Goal: Task Accomplishment & Management: Complete application form

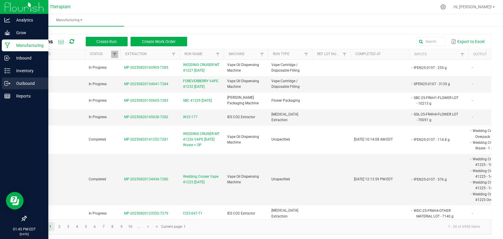
click at [2, 85] on div "Outbound" at bounding box center [25, 83] width 47 height 12
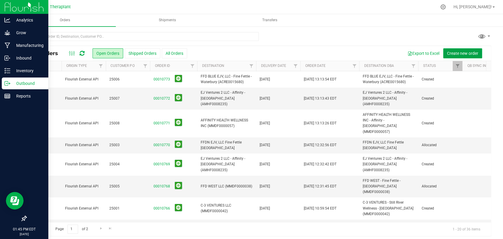
click at [463, 53] on span "Create new order" at bounding box center [462, 53] width 31 height 5
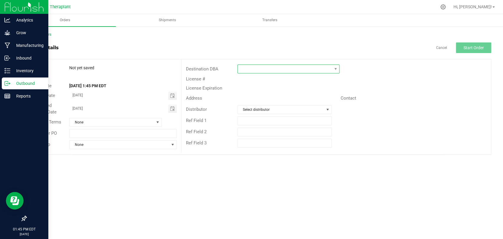
click at [257, 66] on span at bounding box center [285, 69] width 94 height 8
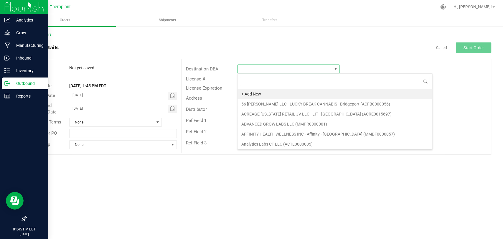
scroll to position [9, 102]
type input "north"
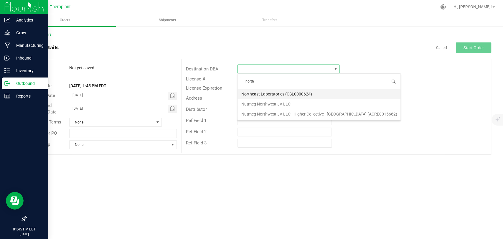
click at [261, 93] on li "Northeast Laboratories (CSL0000624)" at bounding box center [318, 94] width 163 height 10
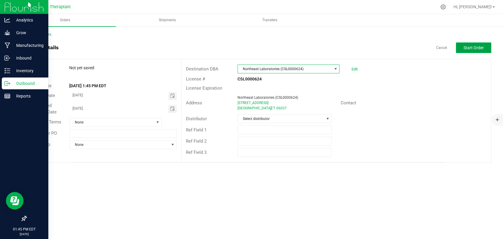
click at [465, 46] on span "Start Order" at bounding box center [473, 47] width 20 height 5
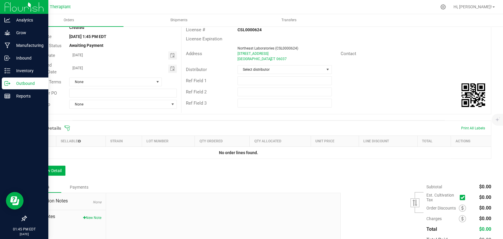
scroll to position [88, 0]
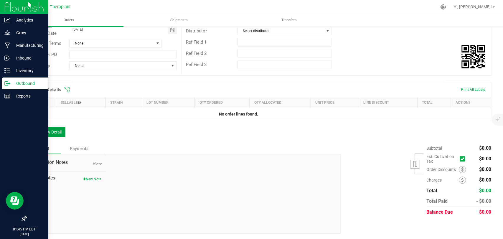
click at [47, 129] on button "Add New Detail" at bounding box center [45, 132] width 39 height 10
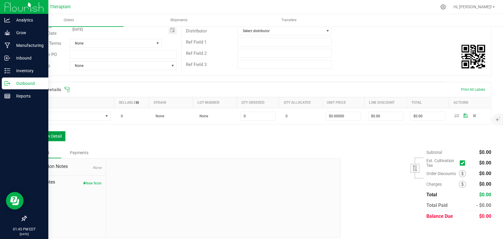
click at [49, 135] on button "Add New Detail" at bounding box center [45, 136] width 39 height 10
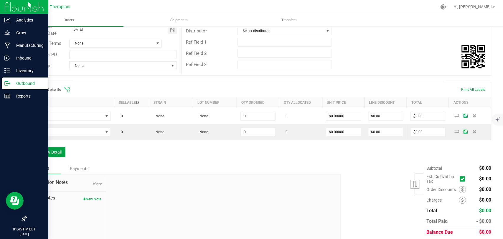
click at [49, 148] on button "Add New Detail" at bounding box center [45, 152] width 39 height 10
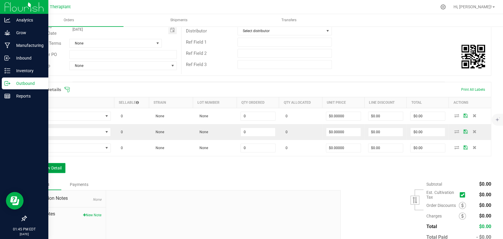
click at [50, 163] on button "Add New Detail" at bounding box center [45, 168] width 39 height 10
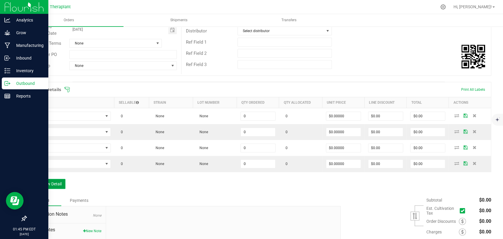
click at [49, 182] on button "Add New Detail" at bounding box center [45, 184] width 39 height 10
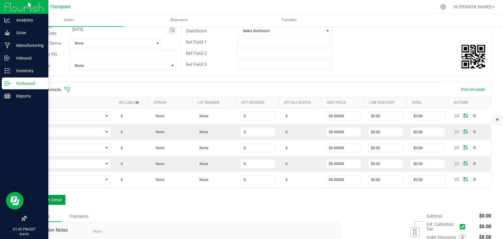
click at [51, 196] on button "Add New Detail" at bounding box center [45, 200] width 39 height 10
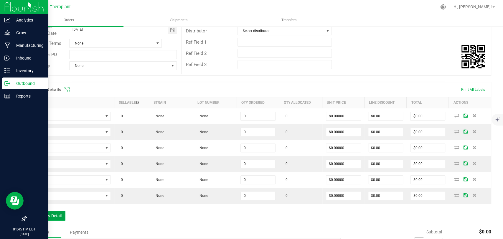
click at [50, 213] on button "Add New Detail" at bounding box center [45, 216] width 39 height 10
click at [50, 227] on button "Add New Detail" at bounding box center [45, 231] width 39 height 10
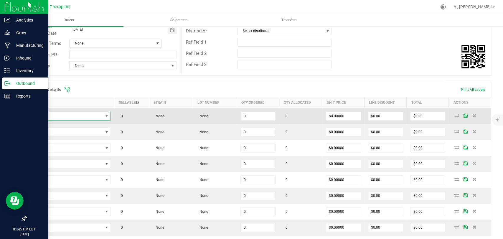
click at [69, 115] on span "NO DATA FOUND" at bounding box center [66, 116] width 73 height 8
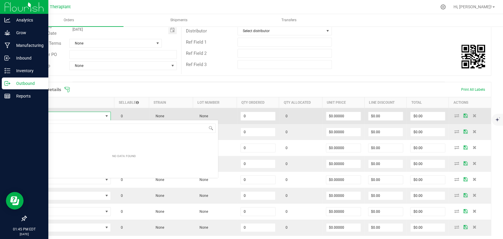
scroll to position [9, 80]
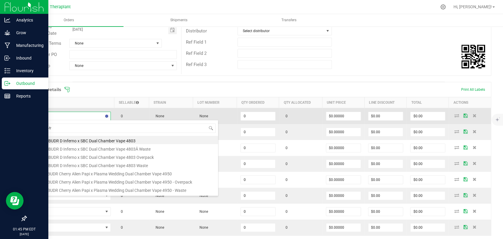
type input "sbf-25-fr4"
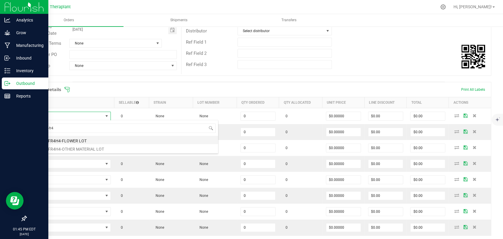
click at [67, 137] on li "SBF-25-FR4H4-FLOWER LOT" at bounding box center [124, 140] width 188 height 8
type input "0.0000 g"
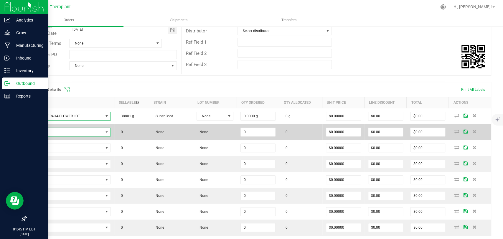
click at [67, 131] on span "NO DATA FOUND" at bounding box center [66, 132] width 73 height 8
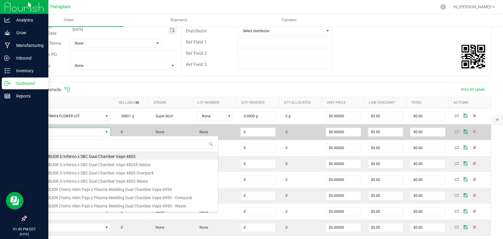
scroll to position [9, 79]
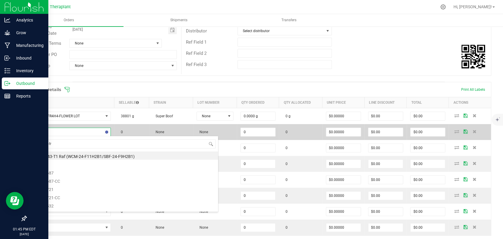
type input "sbf-25-fr4"
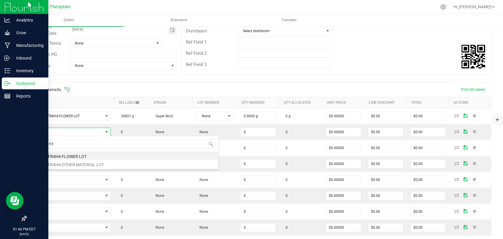
click at [68, 168] on div "sbf-25-fr4 SBF-25-FR4H4-FLOWER LOT SBF-25-FR4H4-OTHER MATERIAL LOT" at bounding box center [124, 153] width 188 height 34
click at [67, 165] on li "SBF-25-FR4H4-OTHER MATERIAL LOT" at bounding box center [124, 164] width 188 height 8
type input "0.0000 g"
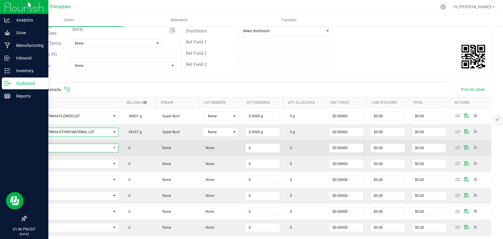
click at [62, 148] on span "NO DATA FOUND" at bounding box center [70, 148] width 80 height 8
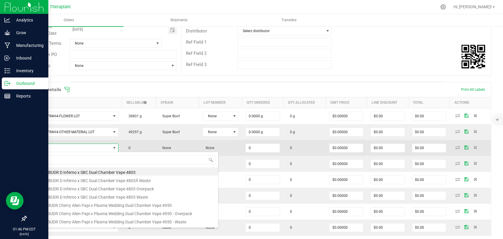
scroll to position [9, 87]
type input "hnug"
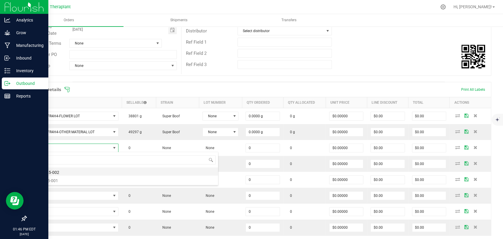
click at [54, 171] on li "HNUG-25-002" at bounding box center [124, 171] width 188 height 8
type input "0.0000 g"
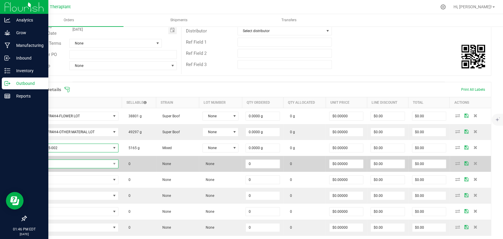
click at [55, 163] on span "NO DATA FOUND" at bounding box center [70, 164] width 80 height 8
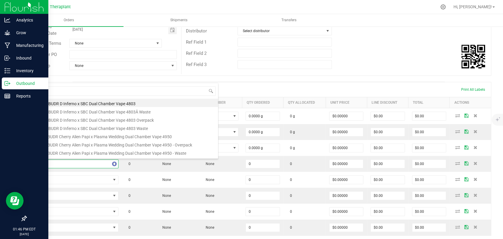
type input "41225"
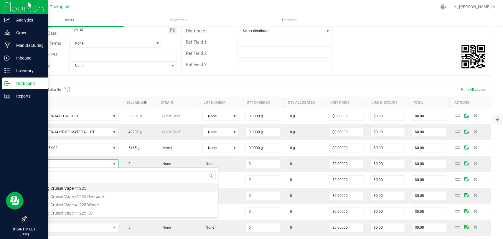
click at [66, 188] on li "Wedding Cruiser Vape 41225" at bounding box center [124, 187] width 188 height 8
type input "0 ea"
type input "$20.00000"
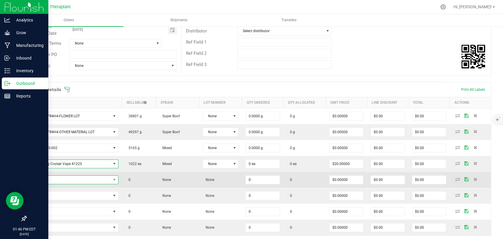
click at [60, 178] on span "NO DATA FOUND" at bounding box center [70, 179] width 80 height 8
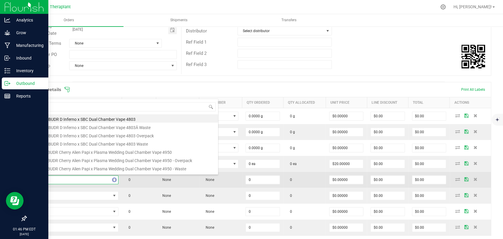
type input "41222"
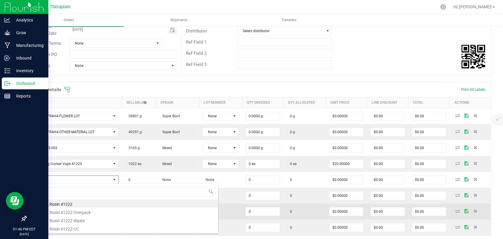
click at [61, 203] on li "Icee Hot Rosin 41222" at bounding box center [124, 203] width 188 height 8
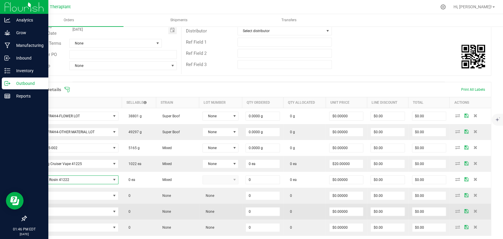
type input "0 ea"
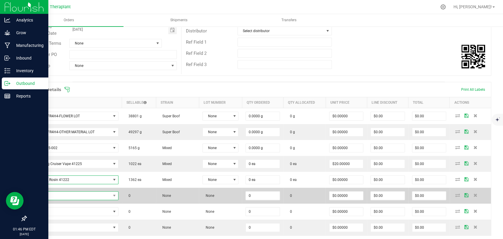
click at [62, 193] on span "NO DATA FOUND" at bounding box center [70, 195] width 80 height 8
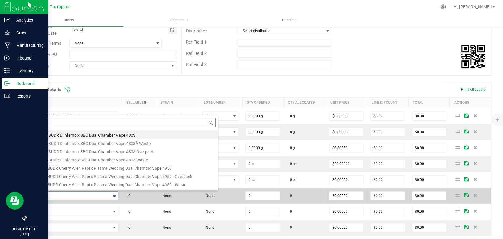
type input "41224"
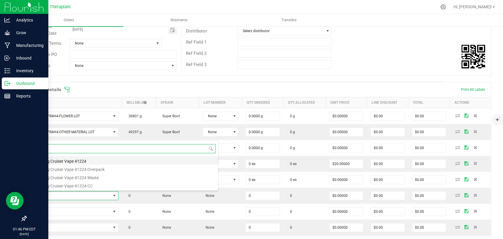
click at [62, 160] on li "Wedding Cruiser Vape 41224" at bounding box center [124, 160] width 188 height 8
type input "0 ea"
type input "$33.50000"
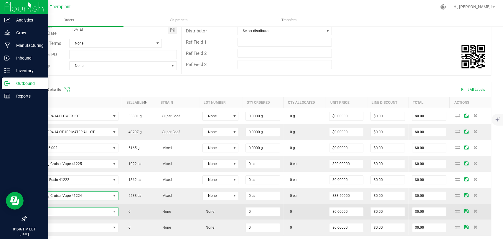
click at [70, 209] on span "NO DATA FOUND" at bounding box center [70, 211] width 80 height 8
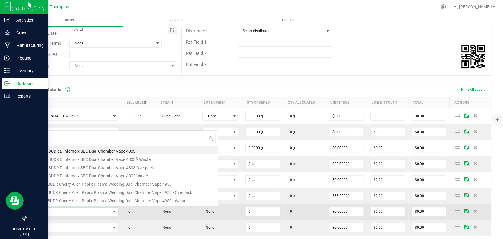
scroll to position [0, 0]
type input "41226"
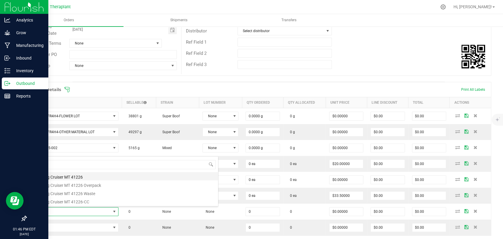
click at [64, 177] on li "Wedding Cruiser MT 41226" at bounding box center [124, 176] width 188 height 8
type input "0 ea"
type input "$36.00000"
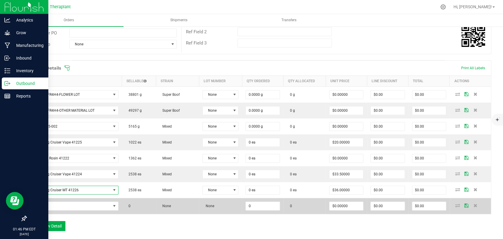
scroll to position [120, 0]
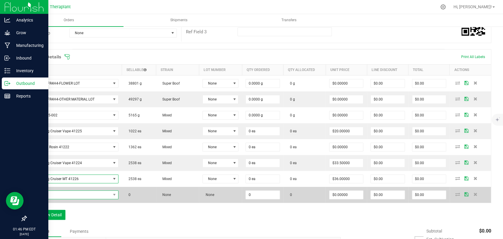
click at [64, 191] on span "NO DATA FOUND" at bounding box center [70, 195] width 80 height 8
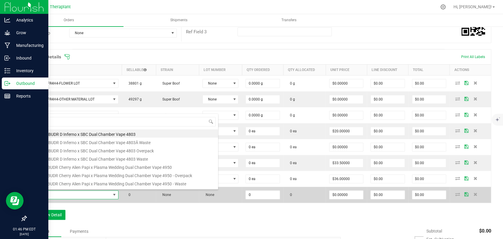
scroll to position [9, 87]
type input "41204"
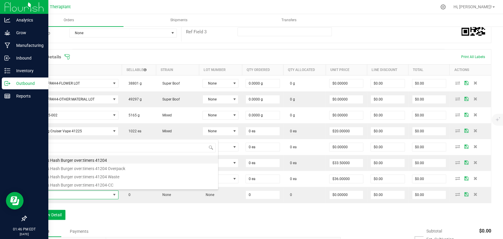
click at [65, 160] on li "all:hours Hash Burger over:timers 41204" at bounding box center [124, 159] width 188 height 8
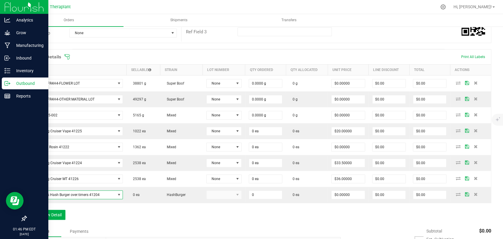
type input "0 ea"
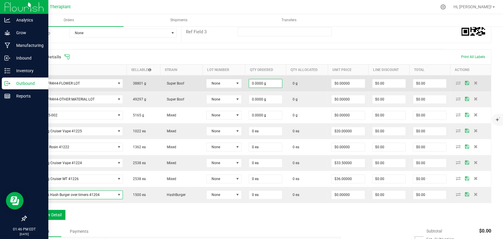
click at [249, 82] on input "0.0000 g" at bounding box center [265, 83] width 33 height 8
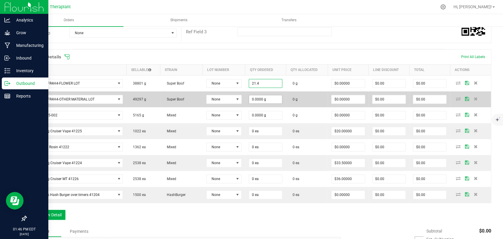
click at [259, 101] on input "0.0000 g" at bounding box center [265, 99] width 33 height 8
type input "21.4000 g"
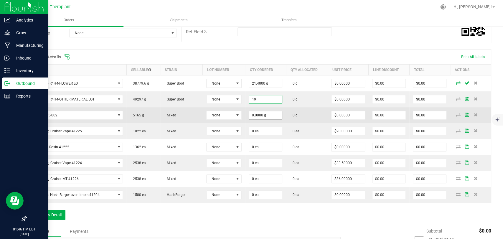
type input "19.0000 g"
click at [259, 111] on input "0" at bounding box center [265, 115] width 33 height 8
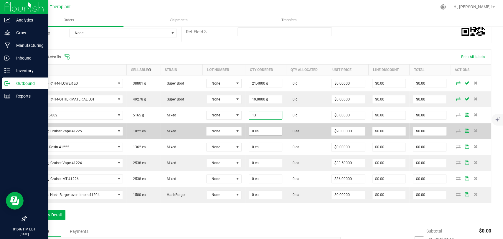
click at [259, 129] on input "0 ea" at bounding box center [265, 131] width 33 height 8
type input "13.0000 g"
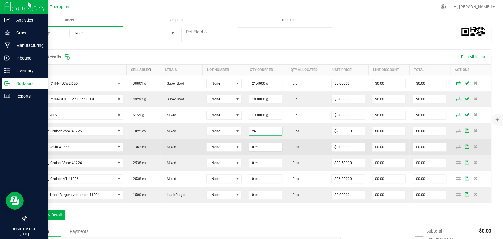
click at [259, 143] on input "0 ea" at bounding box center [265, 147] width 33 height 8
type input "26 ea"
type input "$520.00"
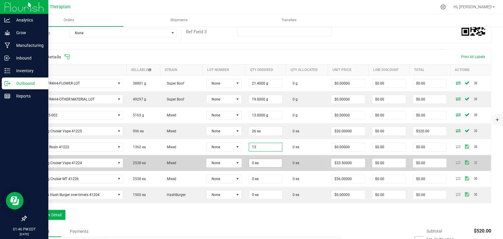
click at [261, 162] on input "0 ea" at bounding box center [265, 163] width 33 height 8
type input "13 ea"
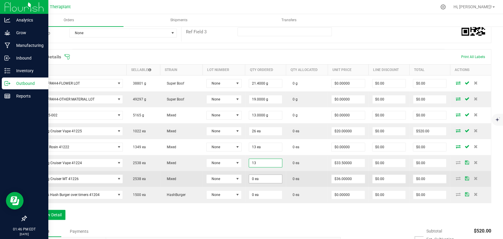
click at [265, 176] on input "0 ea" at bounding box center [265, 179] width 33 height 8
type input "13 ea"
type input "$435.50"
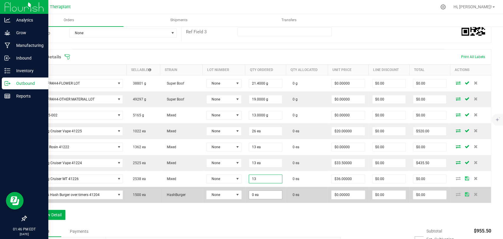
click at [266, 194] on input "0 ea" at bounding box center [265, 195] width 33 height 8
type input "13 ea"
type input "$468.00"
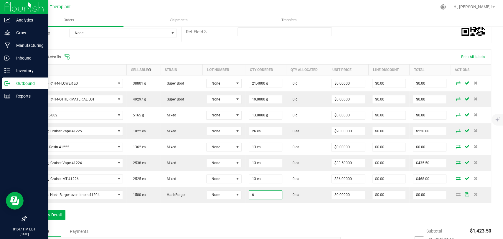
type input "6 ea"
click at [269, 208] on div "Order Details Print All Labels Item Sellable Strain Lot Number Qty Ordered Qty …" at bounding box center [258, 137] width 465 height 176
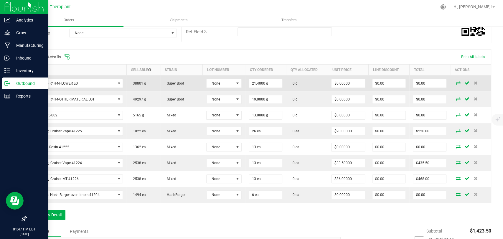
click at [455, 83] on icon at bounding box center [457, 83] width 5 height 4
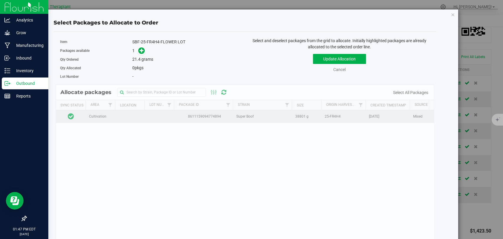
click at [62, 116] on td at bounding box center [70, 116] width 29 height 13
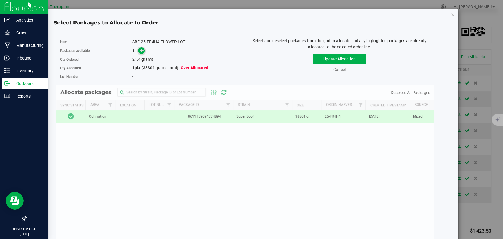
click at [140, 49] on icon at bounding box center [142, 50] width 4 height 4
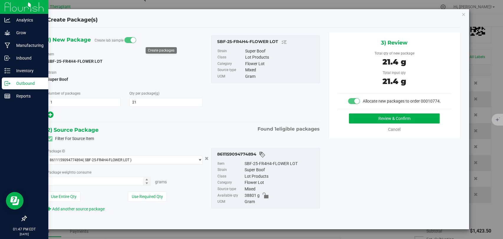
type input "21.4000"
type input "21.4000 g"
click at [367, 112] on div "3) Review Total qty of new package 21.4 g Total input qty 21.4 g Allocate new p…" at bounding box center [394, 85] width 132 height 106
click at [369, 116] on button "Review & Confirm" at bounding box center [394, 118] width 91 height 10
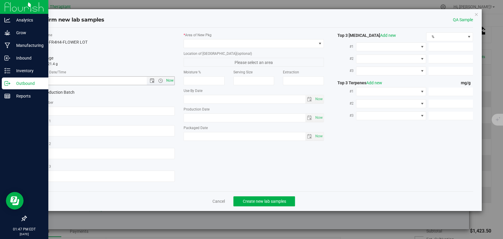
click at [171, 81] on span "Now" at bounding box center [170, 80] width 10 height 9
type input "8/20/2025 1:47 PM"
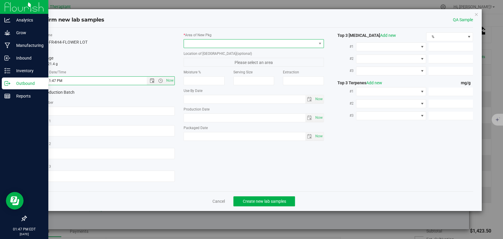
click at [206, 44] on span at bounding box center [250, 43] width 132 height 8
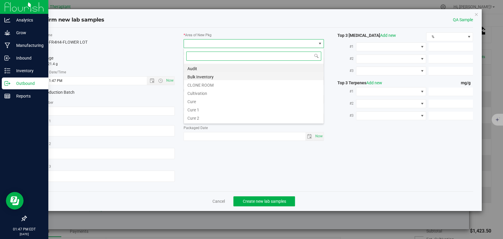
scroll to position [9, 140]
click at [212, 76] on li "Bulk Inventory" at bounding box center [254, 76] width 140 height 8
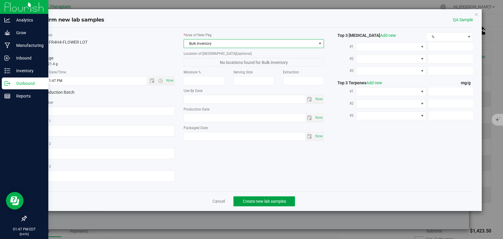
click at [253, 197] on button "Create new lab samples" at bounding box center [264, 201] width 62 height 10
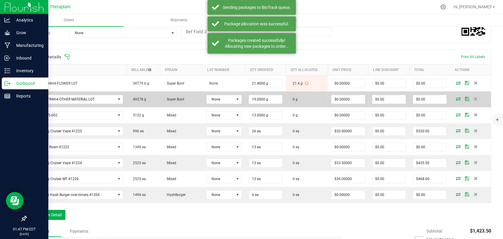
click at [455, 99] on icon at bounding box center [457, 99] width 5 height 4
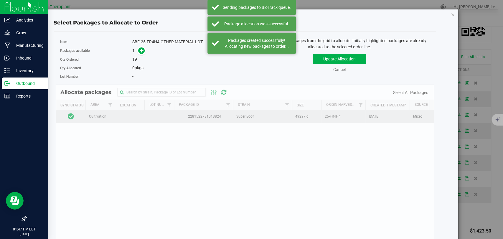
click at [79, 115] on td at bounding box center [70, 116] width 29 height 13
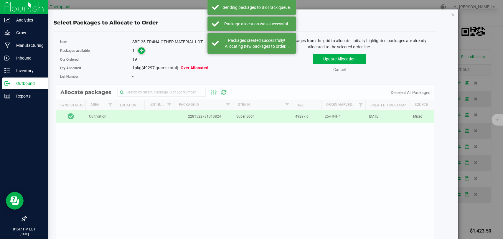
click at [141, 49] on icon at bounding box center [142, 50] width 4 height 4
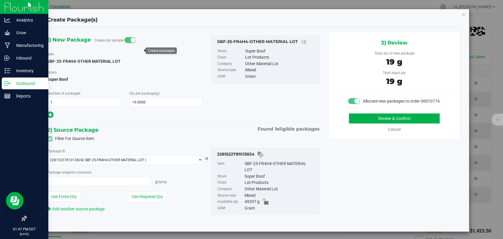
type input "19.0000 g"
click at [389, 122] on button "Review & Confirm" at bounding box center [394, 118] width 91 height 10
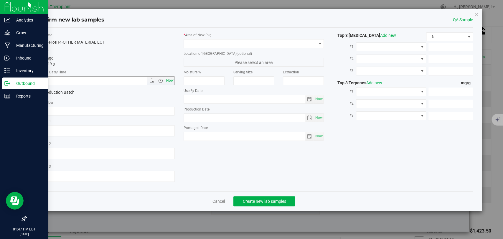
click at [171, 82] on span "Now" at bounding box center [170, 80] width 10 height 9
type input "8/20/2025 1:47 PM"
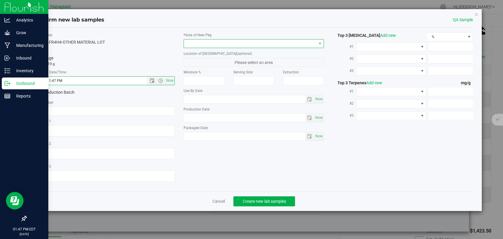
click at [198, 43] on span at bounding box center [250, 43] width 132 height 8
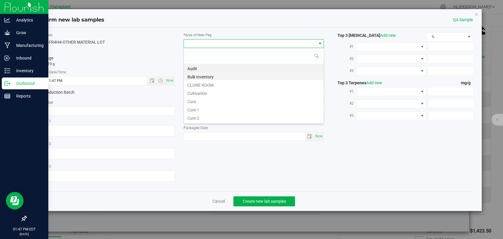
scroll to position [9, 140]
click at [201, 77] on li "Bulk Inventory" at bounding box center [254, 76] width 140 height 8
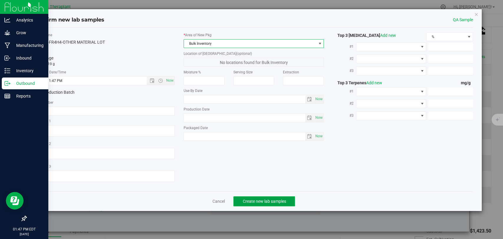
click at [262, 199] on span "Create new lab samples" at bounding box center [263, 201] width 43 height 5
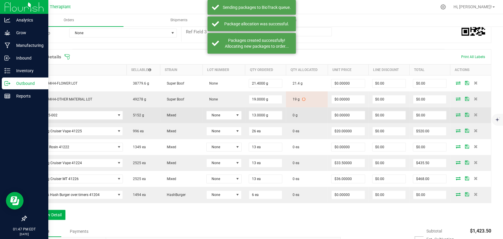
click at [455, 114] on icon at bounding box center [457, 115] width 5 height 4
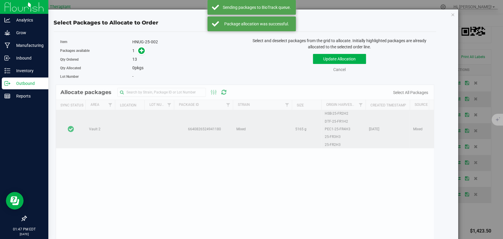
click at [76, 121] on td at bounding box center [70, 129] width 29 height 38
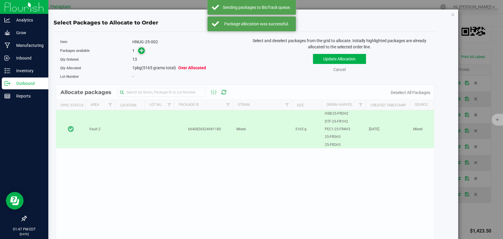
click at [140, 48] on icon at bounding box center [142, 50] width 4 height 4
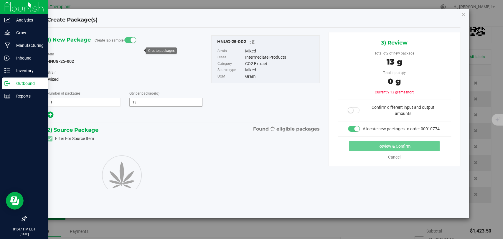
type input "13.0000"
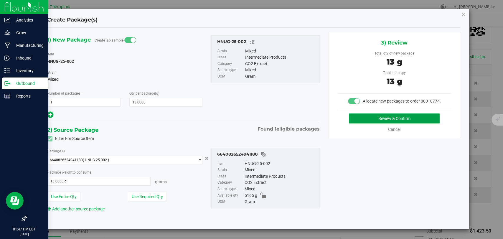
click at [378, 115] on button "Review & Confirm" at bounding box center [394, 118] width 91 height 10
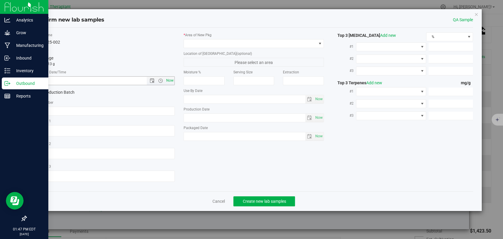
click at [170, 81] on span "Now" at bounding box center [170, 80] width 10 height 9
type input "8/20/2025 1:47 PM"
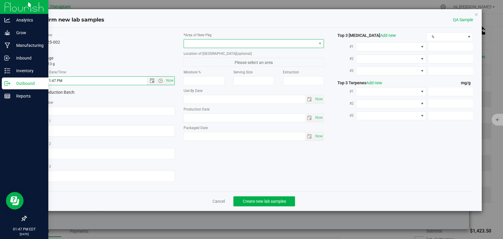
click at [201, 44] on span at bounding box center [250, 43] width 132 height 8
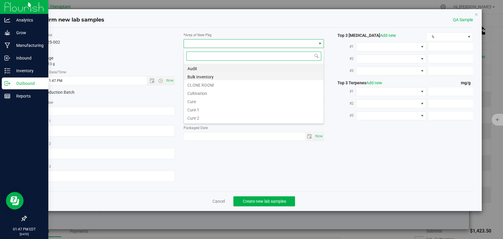
scroll to position [9, 140]
click at [201, 76] on li "Bulk Inventory" at bounding box center [254, 76] width 140 height 8
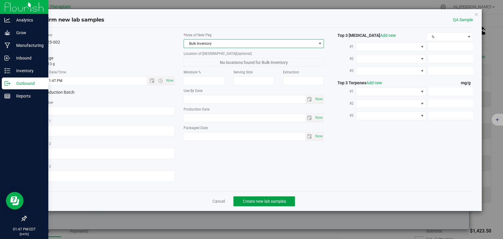
click at [264, 199] on span "Create new lab samples" at bounding box center [263, 201] width 43 height 5
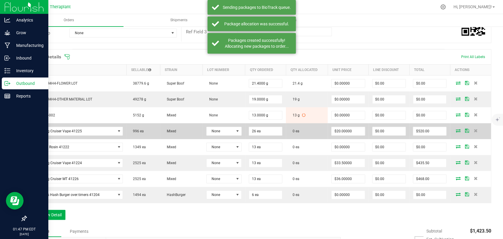
click at [455, 130] on icon at bounding box center [457, 131] width 5 height 4
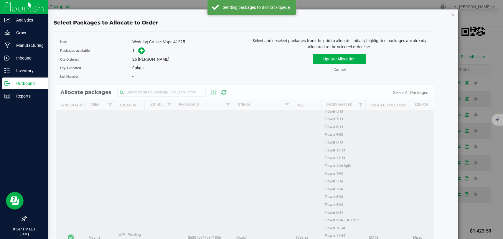
scroll to position [131, 0]
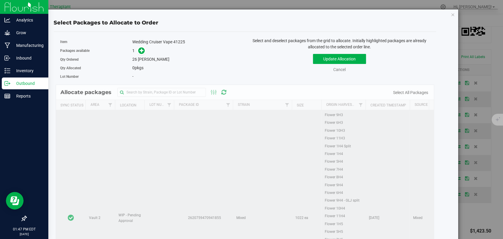
click at [62, 120] on td at bounding box center [70, 217] width 29 height 477
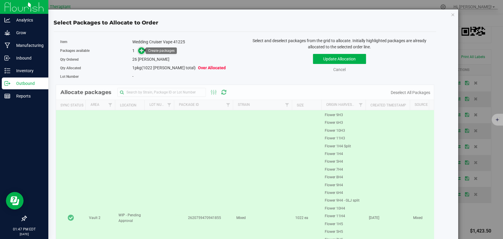
click at [141, 50] on icon at bounding box center [142, 50] width 4 height 4
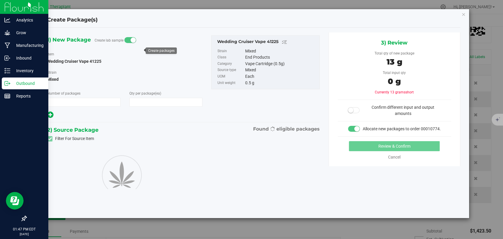
type input "1"
type input "26"
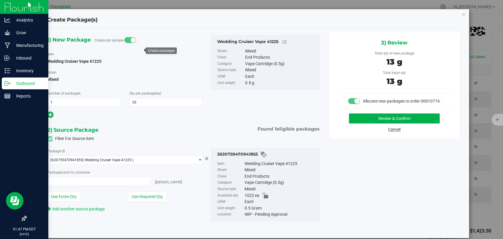
type input "26 ea"
click at [378, 123] on button "Review & Confirm" at bounding box center [394, 118] width 91 height 10
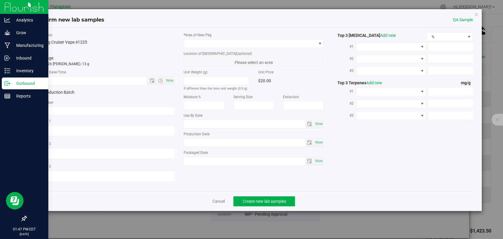
type textarea "WDC x MTT x Purple Urkel"
click at [170, 81] on span "Now" at bounding box center [170, 80] width 10 height 9
type input "8/20/2025 1:47 PM"
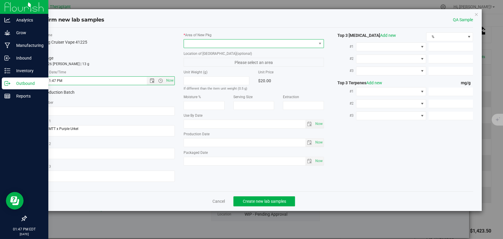
click at [192, 40] on span at bounding box center [250, 43] width 132 height 8
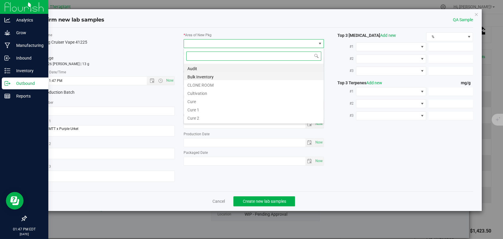
scroll to position [9, 140]
click at [200, 75] on li "Bulk Inventory" at bounding box center [254, 76] width 140 height 8
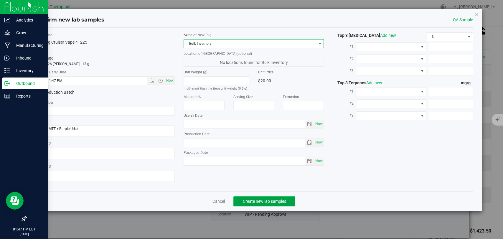
click at [273, 201] on span "Create new lab samples" at bounding box center [263, 201] width 43 height 5
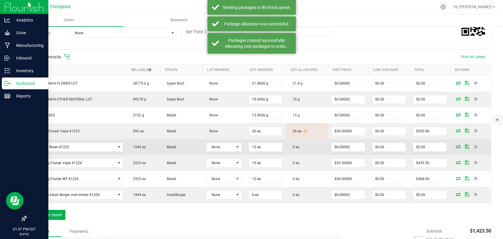
click at [455, 145] on icon at bounding box center [457, 147] width 5 height 4
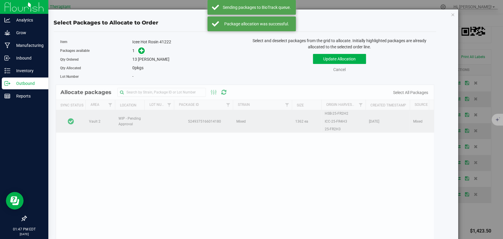
click at [82, 121] on td at bounding box center [70, 121] width 29 height 22
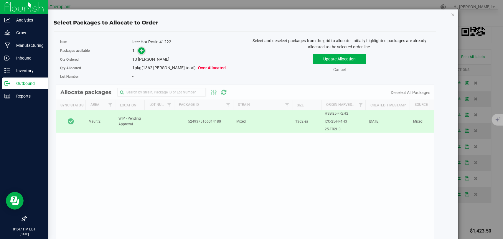
click at [140, 49] on icon at bounding box center [142, 50] width 4 height 4
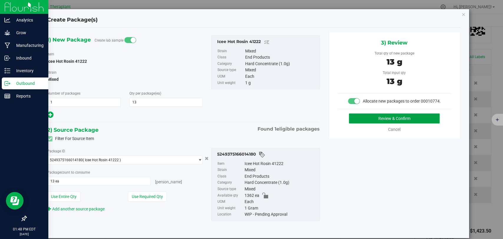
click at [373, 123] on button "Review & Confirm" at bounding box center [394, 118] width 91 height 10
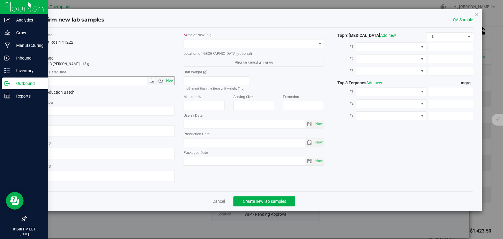
click at [170, 81] on span "Now" at bounding box center [170, 80] width 10 height 9
type input "8/20/2025 1:48 PM"
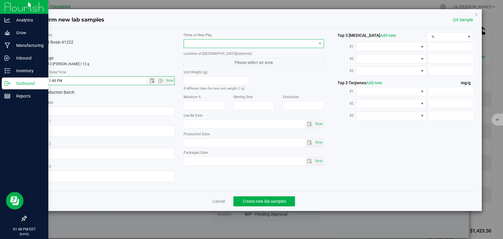
click at [195, 44] on span at bounding box center [250, 43] width 132 height 8
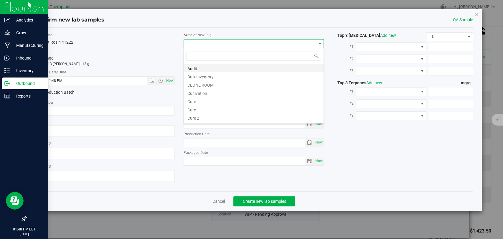
scroll to position [9, 140]
click at [201, 76] on li "Bulk Inventory" at bounding box center [254, 76] width 140 height 8
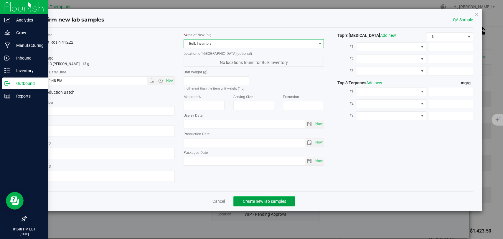
click at [261, 197] on button "Create new lab samples" at bounding box center [264, 201] width 62 height 10
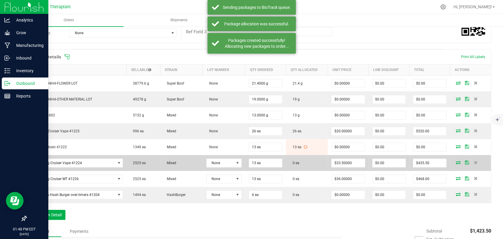
click at [455, 161] on icon at bounding box center [457, 162] width 5 height 4
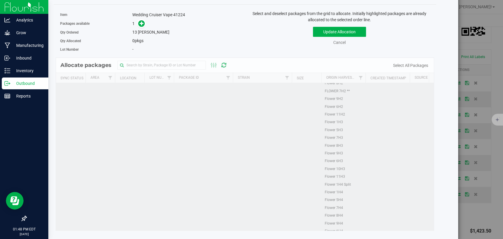
scroll to position [98, 0]
click at [66, 119] on td at bounding box center [70, 223] width 29 height 477
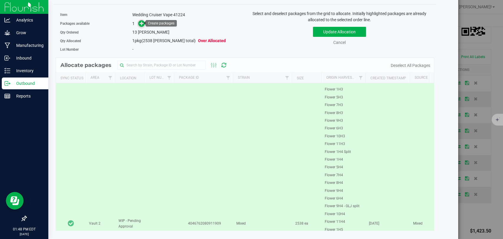
click at [138, 23] on span at bounding box center [141, 23] width 7 height 7
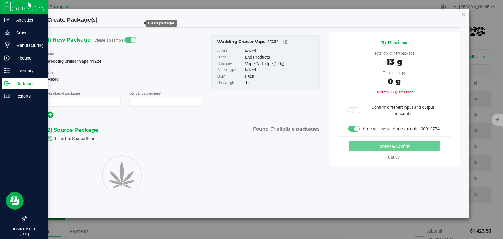
type input "1"
type input "13"
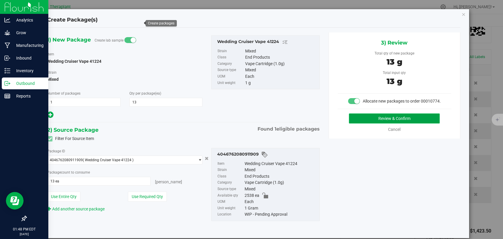
click at [364, 123] on button "Review & Confirm" at bounding box center [394, 118] width 91 height 10
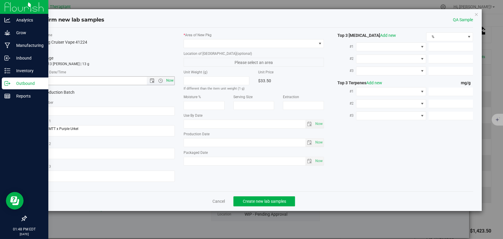
click at [167, 81] on span "Now" at bounding box center [170, 80] width 10 height 9
type input "8/20/2025 1:48 PM"
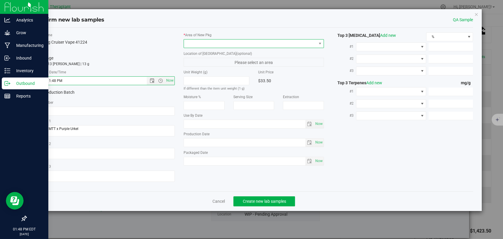
click at [208, 42] on span at bounding box center [250, 43] width 132 height 8
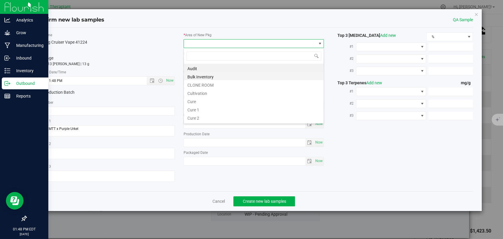
scroll to position [9, 140]
click at [208, 75] on li "Bulk Inventory" at bounding box center [254, 76] width 140 height 8
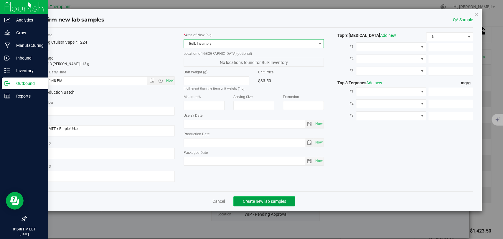
click at [262, 199] on span "Create new lab samples" at bounding box center [263, 201] width 43 height 5
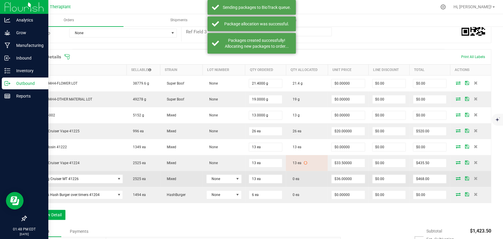
click at [455, 177] on icon at bounding box center [457, 178] width 5 height 4
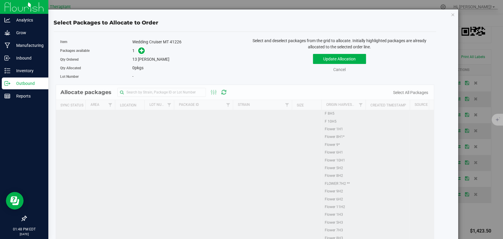
scroll to position [131, 0]
click at [71, 133] on td at bounding box center [70, 217] width 29 height 477
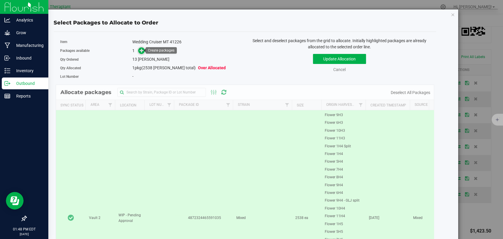
click at [141, 50] on icon at bounding box center [142, 50] width 4 height 4
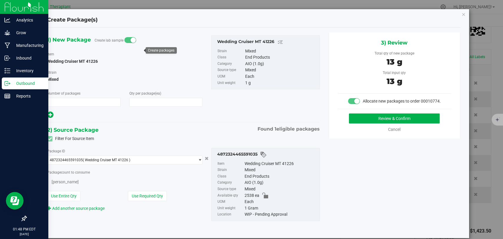
type input "1"
type input "13"
click at [359, 123] on button "Review & Confirm" at bounding box center [394, 118] width 91 height 10
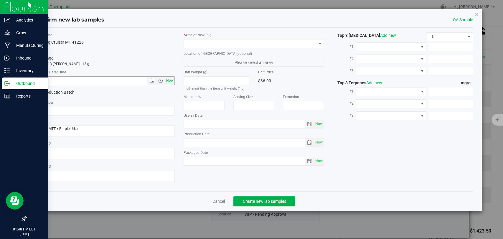
click at [167, 80] on span "Now" at bounding box center [170, 80] width 10 height 9
type input "8/20/2025 1:48 PM"
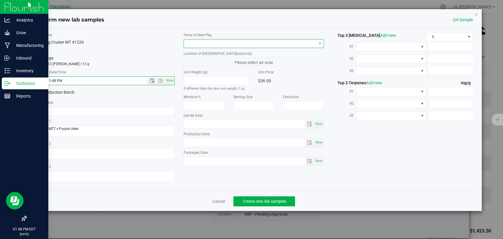
click at [209, 44] on span at bounding box center [250, 43] width 132 height 8
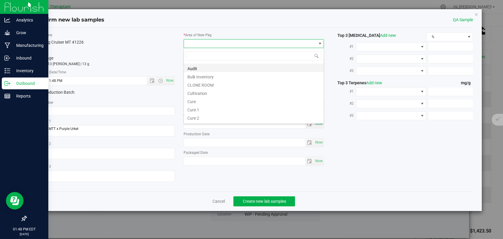
scroll to position [9, 140]
click at [206, 75] on li "Bulk Inventory" at bounding box center [254, 76] width 140 height 8
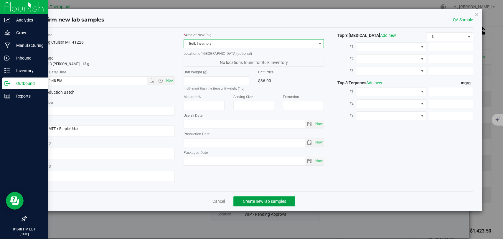
click at [272, 200] on span "Create new lab samples" at bounding box center [263, 201] width 43 height 5
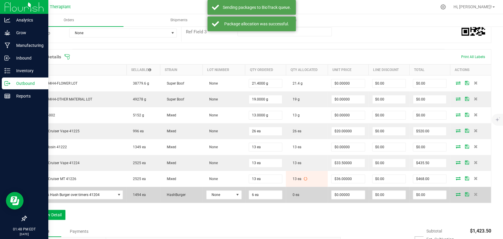
click at [455, 192] on icon at bounding box center [457, 194] width 5 height 4
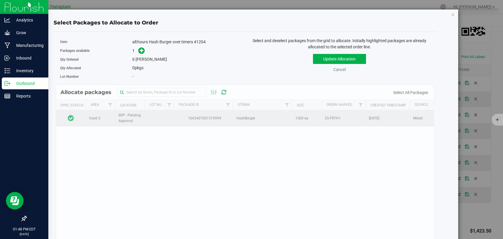
click at [79, 118] on td at bounding box center [70, 118] width 29 height 16
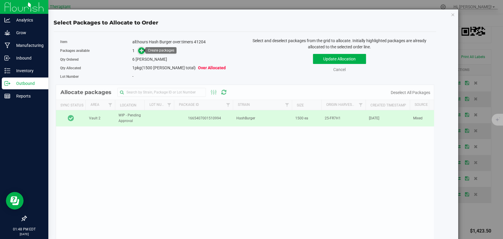
click at [141, 48] on icon at bounding box center [142, 50] width 4 height 4
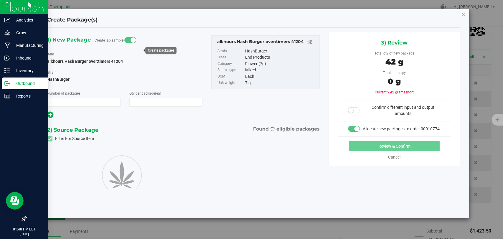
type input "1"
type input "6"
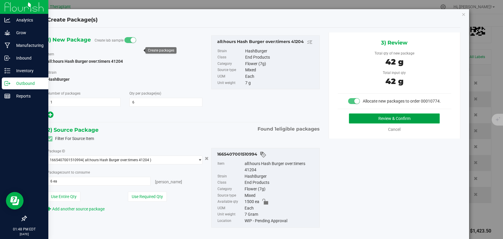
click at [349, 122] on button "Review & Confirm" at bounding box center [394, 118] width 91 height 10
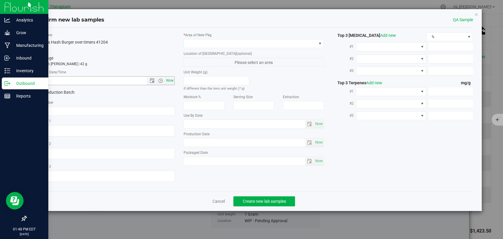
click at [171, 79] on span "Now" at bounding box center [170, 80] width 10 height 9
type input "8/20/2025 1:48 PM"
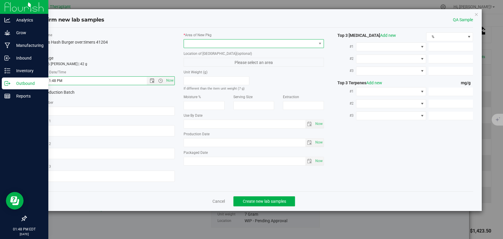
click at [198, 43] on span at bounding box center [250, 43] width 132 height 8
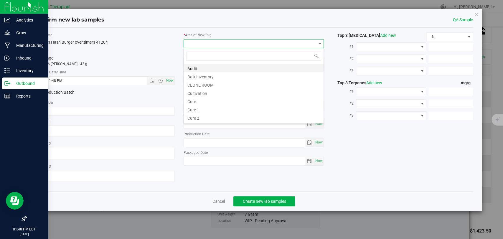
scroll to position [9, 140]
click at [207, 77] on li "Bulk Inventory" at bounding box center [254, 76] width 140 height 8
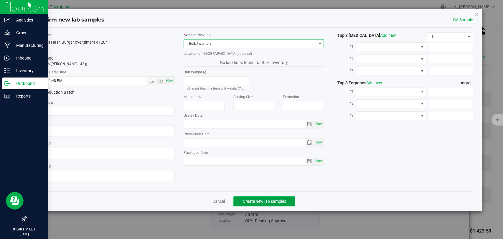
click at [256, 201] on span "Create new lab samples" at bounding box center [263, 201] width 43 height 5
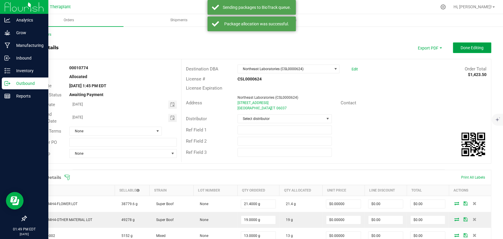
click at [466, 44] on button "Done Editing" at bounding box center [472, 47] width 38 height 11
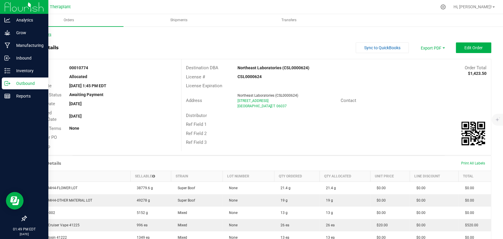
click at [47, 33] on link "Back to Orders" at bounding box center [38, 34] width 25 height 4
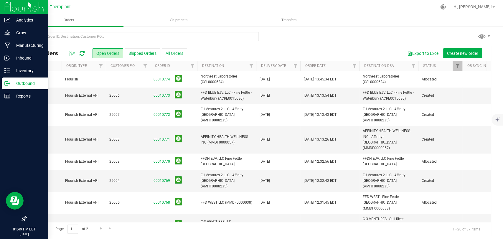
click at [94, 79] on span "Flourish" at bounding box center [83, 80] width 37 height 6
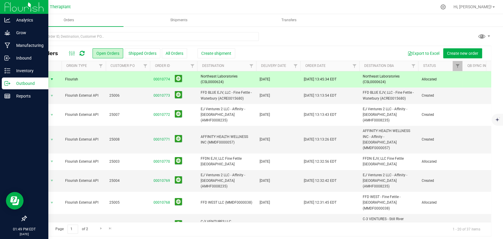
click at [217, 52] on span "Create shipment" at bounding box center [216, 53] width 30 height 5
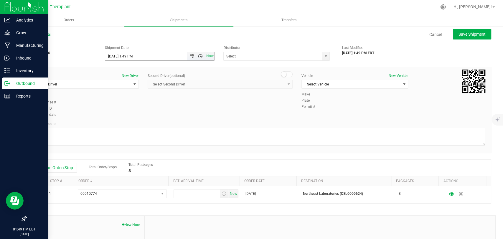
click at [198, 56] on span "Open the time view" at bounding box center [200, 56] width 5 height 5
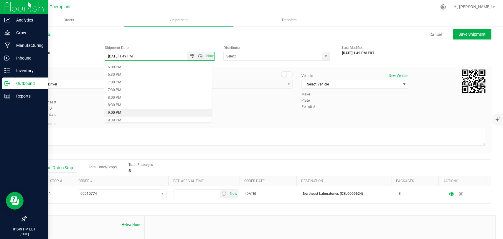
scroll to position [261, 0]
click at [118, 92] on li "7:00 PM" at bounding box center [157, 92] width 107 height 8
type input "8/20/2025 7:00 PM"
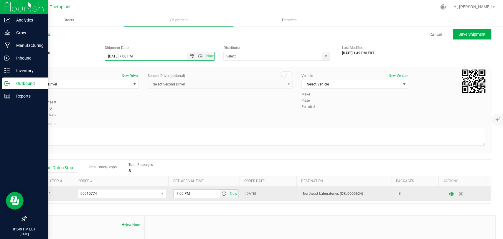
click at [221, 194] on span "select" at bounding box center [223, 193] width 5 height 5
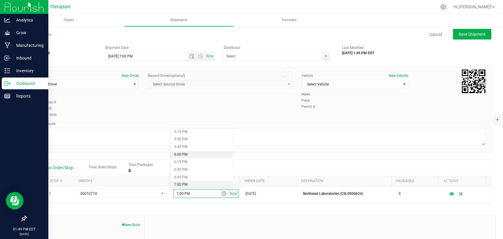
scroll to position [556, 0]
click at [189, 167] on li "7:30 PM" at bounding box center [201, 167] width 62 height 8
click at [107, 83] on span "Select Driver" at bounding box center [81, 84] width 99 height 8
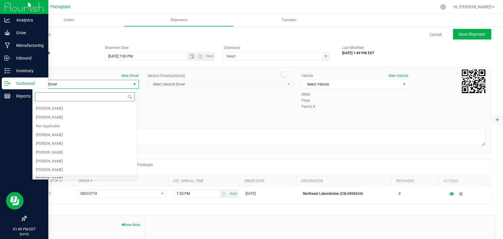
click at [57, 175] on span "Edward Cybulski" at bounding box center [49, 179] width 27 height 8
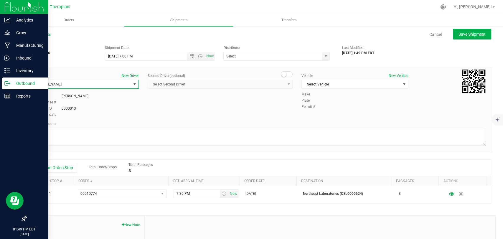
scroll to position [4, 0]
click at [284, 72] on span at bounding box center [287, 74] width 12 height 6
click at [282, 89] on div "Second Driver (optional) Select Second Driver Select Second Driver Diamond Addi…" at bounding box center [220, 83] width 145 height 20
click at [285, 85] on span "select" at bounding box center [288, 84] width 7 height 8
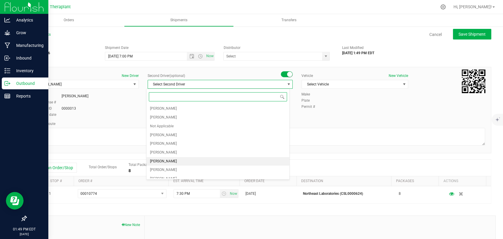
click at [162, 158] on span "Zachary Cannone" at bounding box center [163, 162] width 27 height 8
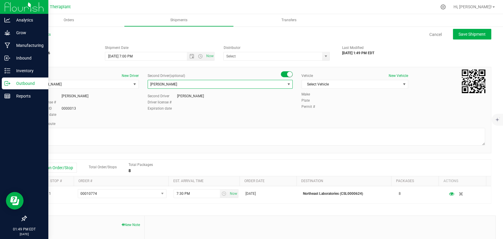
click at [355, 88] on div "Vehicle New Vehicle Select Vehicle Select Vehicle 330 67 78 Dodge Ram Promaster…" at bounding box center [354, 82] width 115 height 19
click at [355, 82] on span "Select Vehicle" at bounding box center [351, 84] width 99 height 8
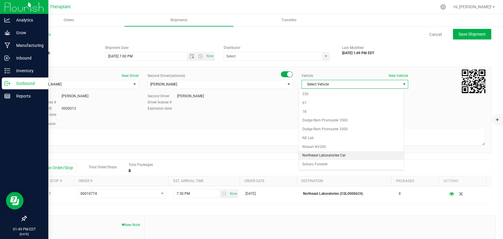
click at [327, 153] on li "Northeast Laboratories Car" at bounding box center [351, 155] width 105 height 9
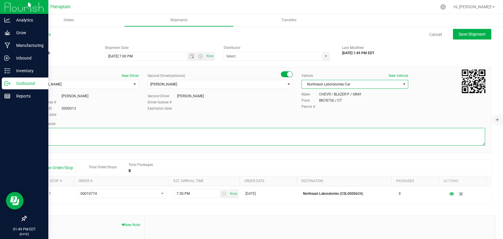
drag, startPoint x: 306, startPoint y: 142, endPoint x: 295, endPoint y: 137, distance: 12.6
click at [306, 142] on textarea at bounding box center [258, 137] width 453 height 18
click at [136, 133] on textarea at bounding box center [258, 137] width 453 height 18
paste textarea "CT-8 S from CT-262, I-84 E, I-691 E, then I-91 N to State Hwy 411, Exit 23, Lef…"
click at [208, 133] on textarea at bounding box center [258, 137] width 453 height 18
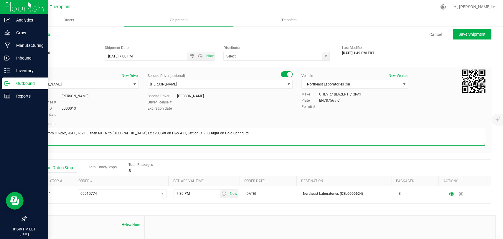
click at [247, 137] on textarea at bounding box center [258, 137] width 453 height 18
type textarea "CT-8 S from CT-262, I-84 E, I-691 E, then I-91 N to [GEOGRAPHIC_DATA], Exit 23,…"
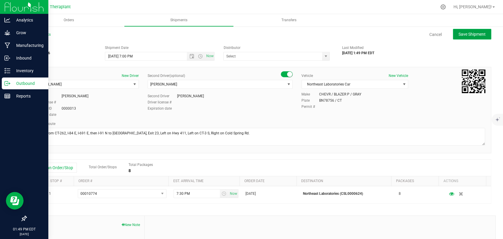
click at [460, 31] on button "Save Shipment" at bounding box center [472, 34] width 38 height 11
type input "8/20/2025 11:00 PM"
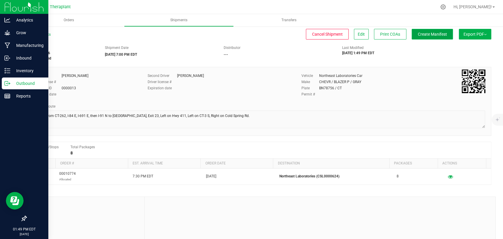
click at [429, 32] on span "Create Manifest" at bounding box center [432, 34] width 29 height 5
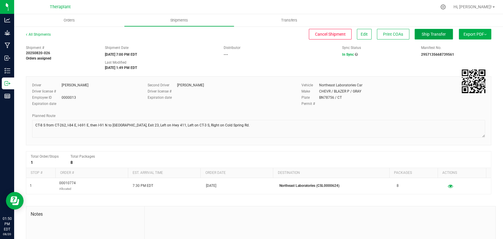
click at [433, 33] on span "Ship Transfer" at bounding box center [433, 34] width 24 height 5
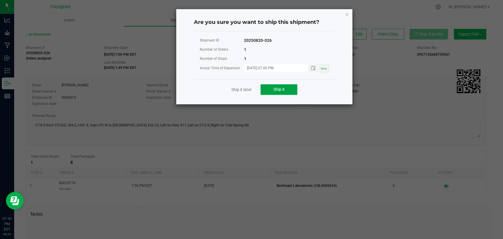
click at [277, 92] on button "Ship it" at bounding box center [278, 89] width 37 height 11
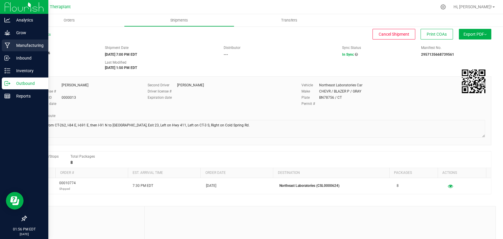
click at [5, 43] on icon at bounding box center [8, 45] width 6 height 6
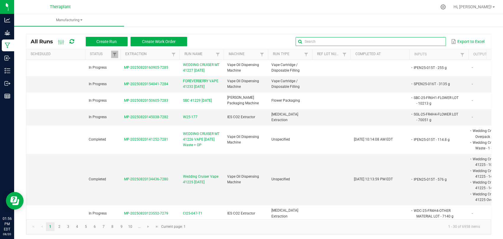
click at [424, 42] on input "text" at bounding box center [370, 41] width 150 height 9
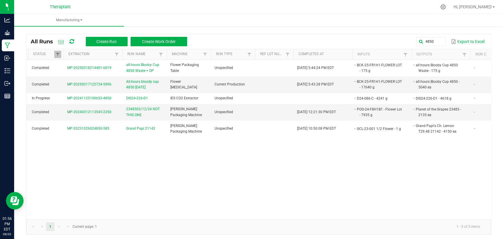
scroll to position [0, 60]
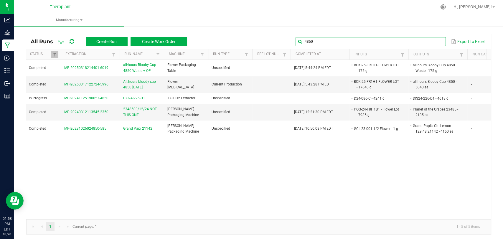
click at [428, 38] on input "4850" at bounding box center [370, 41] width 150 height 9
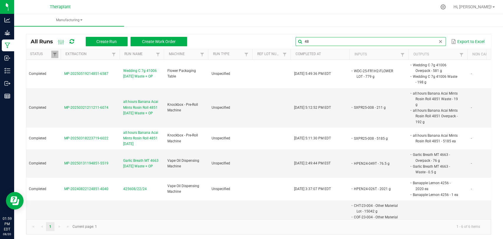
type input "4"
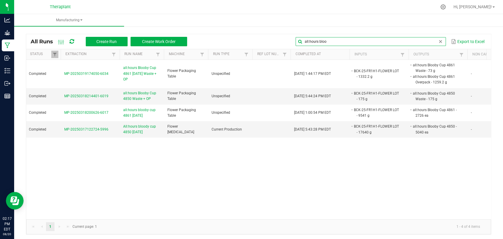
type input "all:hours bloo"
click at [438, 41] on span at bounding box center [440, 41] width 5 height 5
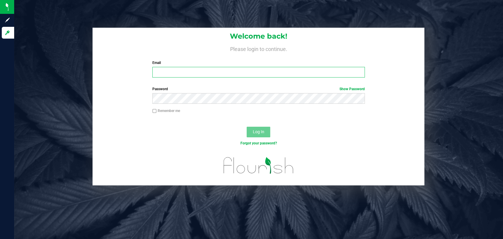
click at [237, 69] on input "Email" at bounding box center [258, 72] width 212 height 11
type input "d.tucker@theraplant.com"
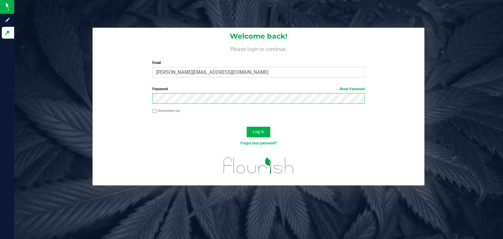
click at [246, 127] on button "Log In" at bounding box center [258, 132] width 24 height 11
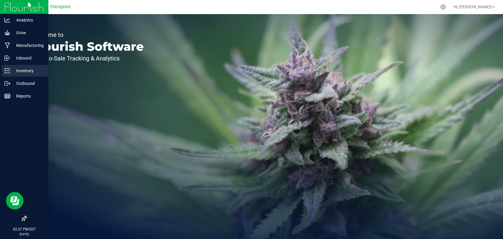
click at [2, 69] on div "Inventory" at bounding box center [25, 71] width 47 height 12
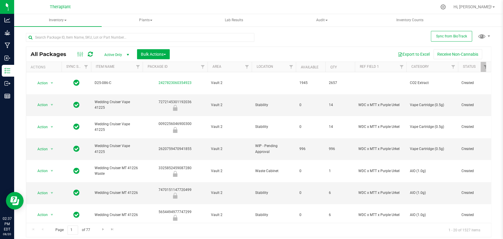
click at [90, 54] on icon at bounding box center [90, 54] width 5 height 6
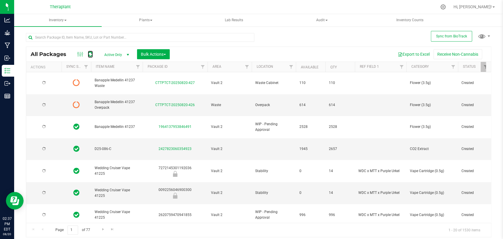
click at [92, 53] on icon at bounding box center [90, 54] width 5 height 6
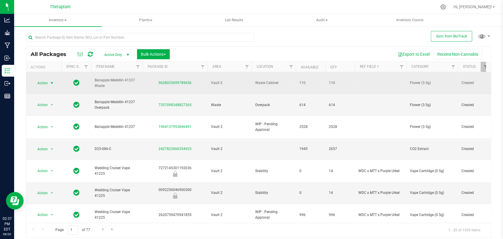
click at [49, 81] on span "select" at bounding box center [51, 83] width 5 height 5
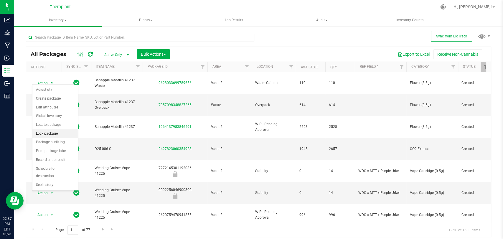
click at [46, 134] on li "Lock package" at bounding box center [54, 133] width 45 height 9
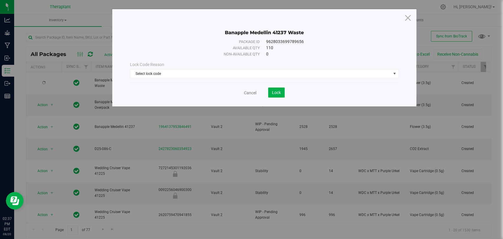
click at [160, 68] on div "Lock Code Reason Select lock code Select lock code Newly Received Quarantine Lo…" at bounding box center [263, 70] width 277 height 16
click at [159, 71] on span "Select lock code" at bounding box center [260, 73] width 260 height 8
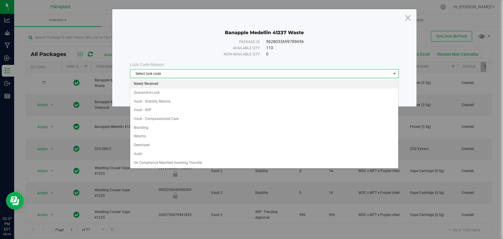
click at [153, 82] on li "Newly Received" at bounding box center [264, 83] width 268 height 9
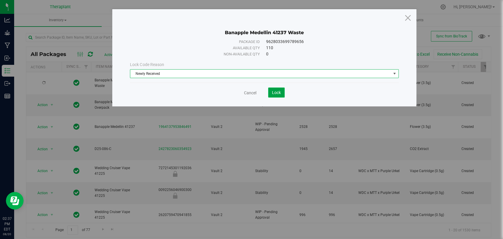
click at [271, 89] on button "Lock" at bounding box center [276, 92] width 16 height 10
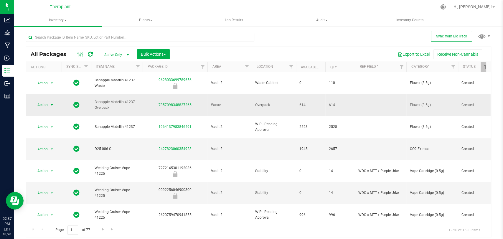
click at [51, 101] on span "select" at bounding box center [51, 105] width 7 height 8
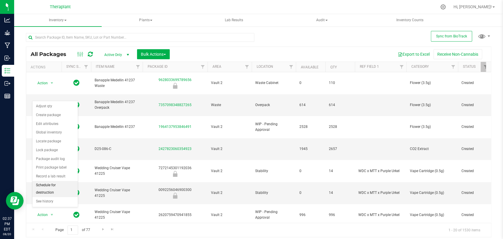
click at [45, 185] on li "Schedule for destruction" at bounding box center [54, 189] width 45 height 16
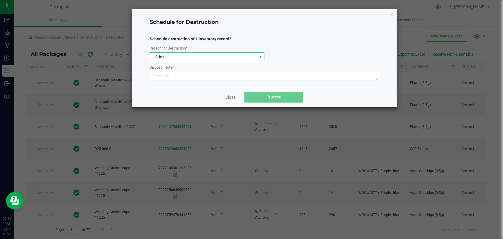
click at [160, 56] on span "Select" at bounding box center [203, 57] width 107 height 8
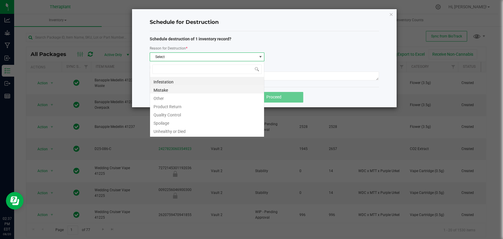
scroll to position [9, 115]
click at [169, 96] on li "Other" at bounding box center [207, 97] width 114 height 8
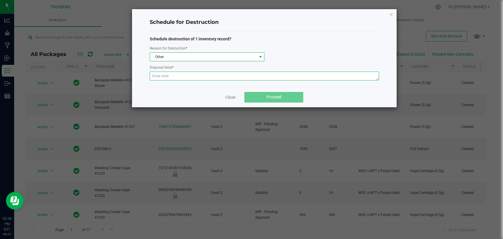
click at [172, 78] on textarea at bounding box center [264, 76] width 229 height 9
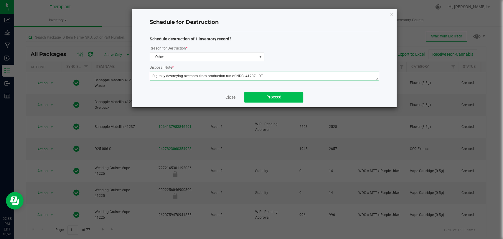
type textarea "Digitally destroying overpack from production run of NDC: 41237. -DT"
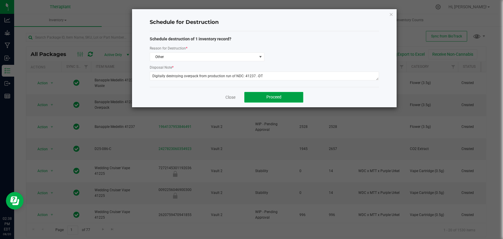
click at [273, 94] on button "Proceed" at bounding box center [273, 97] width 59 height 11
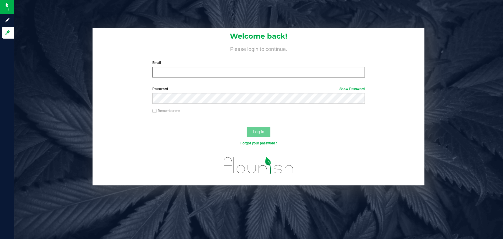
click at [189, 72] on input "Email" at bounding box center [258, 72] width 212 height 11
type input "d.tucker@theraplant.com"
click at [250, 130] on button "Log In" at bounding box center [258, 132] width 24 height 11
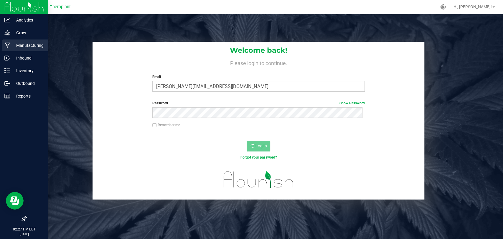
click at [11, 45] on p "Manufacturing" at bounding box center [27, 45] width 35 height 7
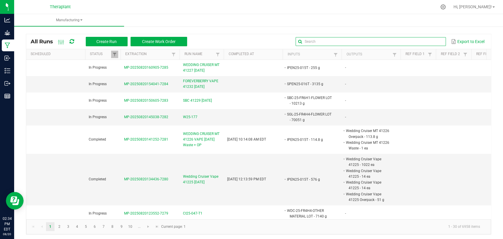
click at [421, 42] on input "text" at bounding box center [370, 41] width 150 height 9
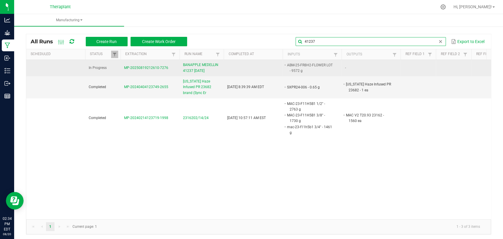
type input "41237"
click at [207, 67] on span "BANAPPLE MEDELLIN 41237 08/20/25" at bounding box center [201, 67] width 37 height 11
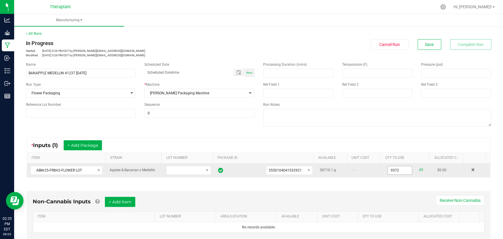
click at [389, 170] on input "9572" at bounding box center [399, 170] width 24 height 8
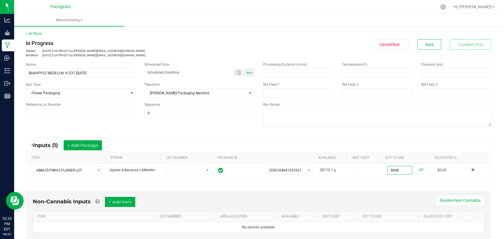
type input "8848.0000 g"
click at [397, 194] on div "Non-Cannabis Inputs + Add Item Receive Non-Cannabis ITEM LOT NUMBER AREA/LOCATI…" at bounding box center [258, 215] width 463 height 48
click at [428, 40] on button "Save" at bounding box center [429, 44] width 24 height 11
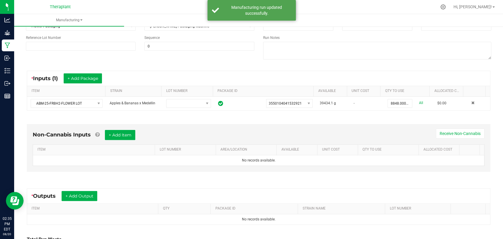
scroll to position [119, 0]
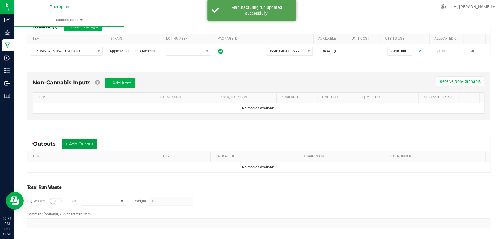
click at [73, 141] on button "+ Add Output" at bounding box center [80, 144] width 36 height 10
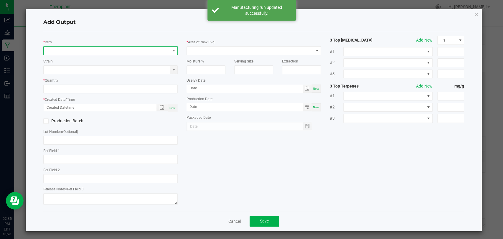
click at [97, 51] on span "NO DATA FOUND" at bounding box center [107, 51] width 126 height 8
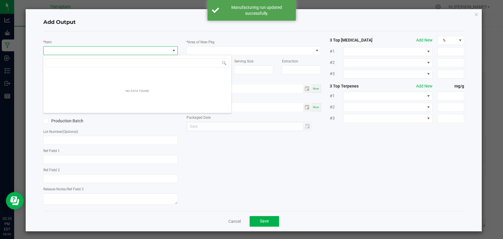
scroll to position [9, 132]
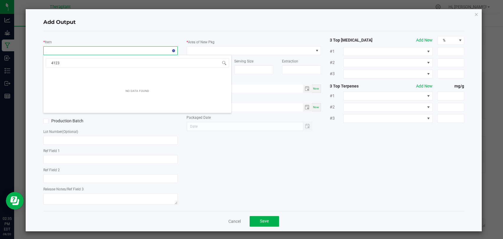
type input "41237"
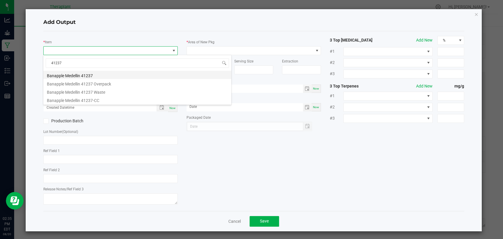
click at [90, 74] on li "Banapple Medellin 41237" at bounding box center [137, 75] width 188 height 8
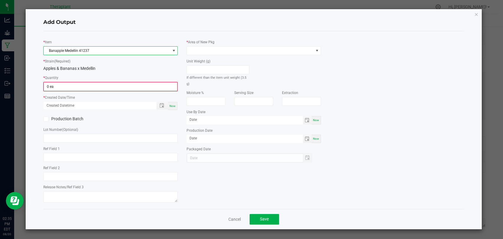
click at [85, 85] on input "0 ea" at bounding box center [110, 86] width 133 height 8
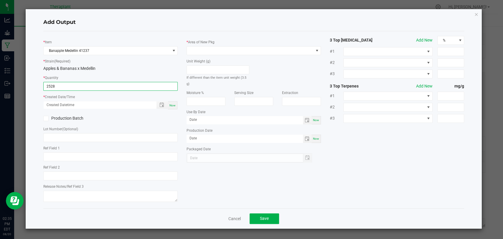
type input "2528 ea"
click at [172, 104] on span "Now" at bounding box center [172, 105] width 6 height 3
type input "08/20/2025 2:35 PM"
type input "[DATE]"
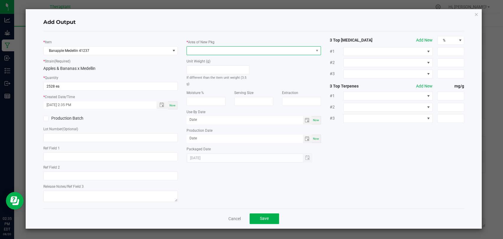
click at [203, 50] on span at bounding box center [250, 51] width 126 height 8
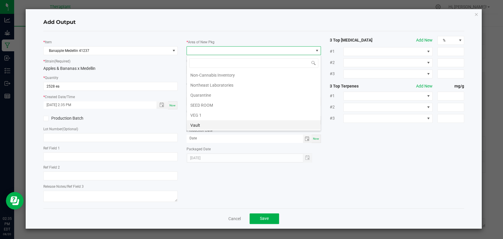
scroll to position [110, 0]
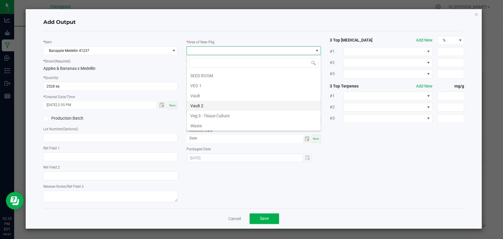
click at [199, 106] on li "Vault 2" at bounding box center [254, 106] width 134 height 10
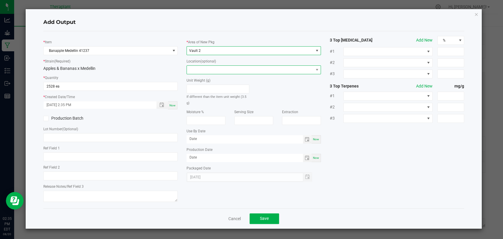
click at [201, 66] on span at bounding box center [250, 70] width 126 height 8
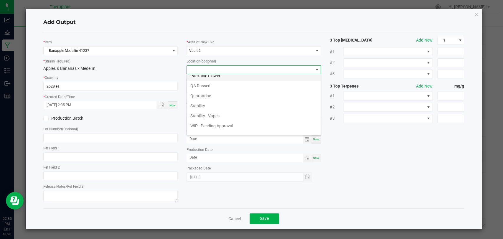
scroll to position [40, 0]
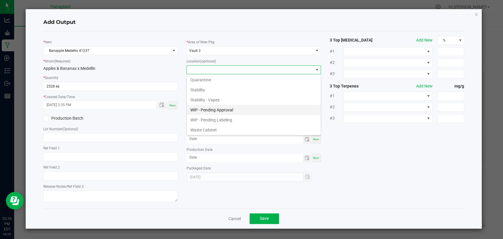
click at [214, 107] on li "WIP - Pending Approval" at bounding box center [254, 110] width 134 height 10
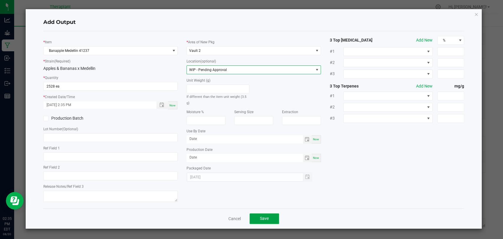
click at [261, 216] on span "Save" at bounding box center [264, 218] width 9 height 5
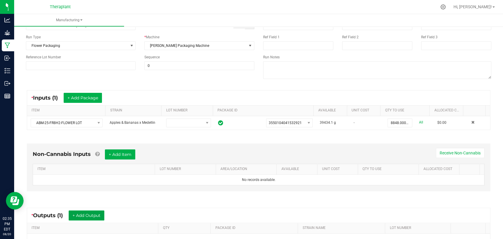
scroll to position [0, 0]
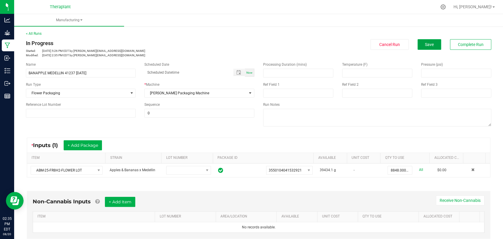
click at [417, 43] on button "Save" at bounding box center [429, 44] width 24 height 11
drag, startPoint x: 96, startPoint y: 74, endPoint x: 21, endPoint y: 75, distance: 75.4
click at [21, 75] on div "< All Runs In Progress Started: Aug 19, 2025 5:26 PM EDT by s.kowalick@therapla…" at bounding box center [258, 194] width 488 height 338
click at [162, 48] on div "In Progress Started: Aug 19, 2025 5:26 PM EDT by s.kowalick@theraplant.com Modi…" at bounding box center [140, 48] width 228 height 18
click at [464, 47] on button "Complete Run" at bounding box center [470, 44] width 41 height 11
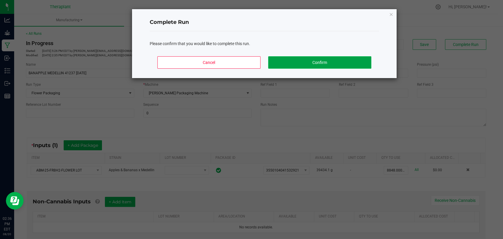
click at [327, 57] on button "Confirm" at bounding box center [319, 62] width 103 height 12
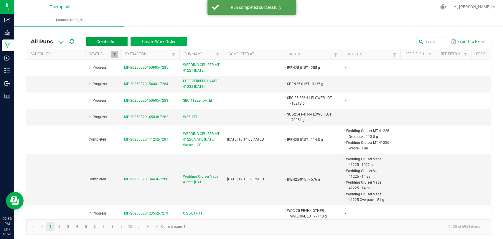
click at [119, 43] on button "Create Run" at bounding box center [107, 41] width 42 height 9
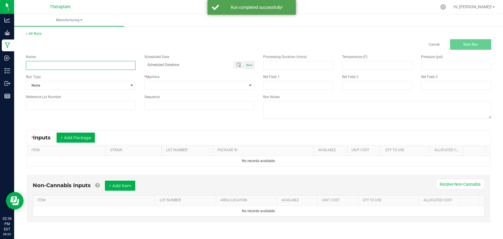
click at [104, 66] on input at bounding box center [81, 65] width 110 height 9
paste input "BANAPPLE MEDELLIN 41237 08/20/25"
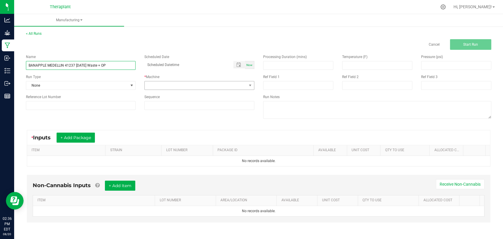
type input "BANAPPLE MEDELLIN 41237 08/20/25 Waste + OP"
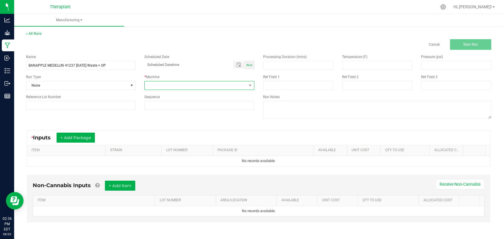
click at [153, 83] on span at bounding box center [196, 85] width 102 height 8
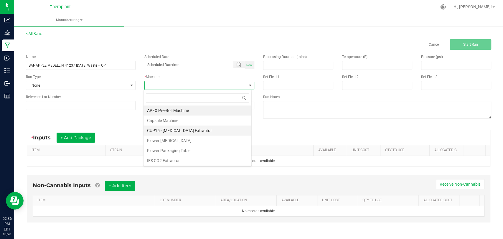
scroll to position [31, 0]
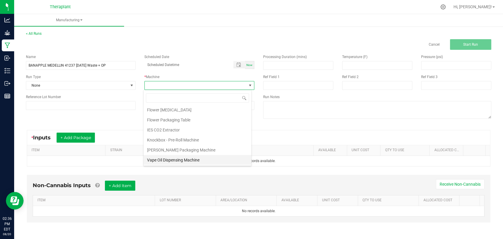
click at [173, 156] on li "Vape Oil Dispensing Machine" at bounding box center [197, 160] width 108 height 10
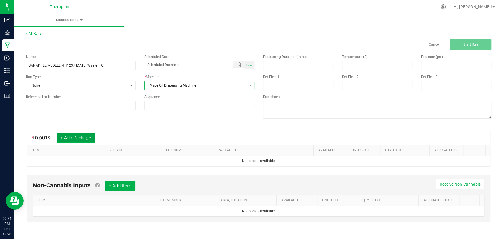
click at [80, 138] on button "+ Add Package" at bounding box center [76, 137] width 38 height 10
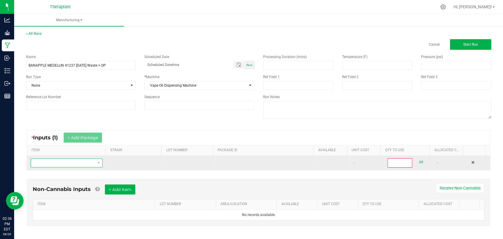
click at [77, 163] on span "NO DATA FOUND" at bounding box center [63, 163] width 64 height 8
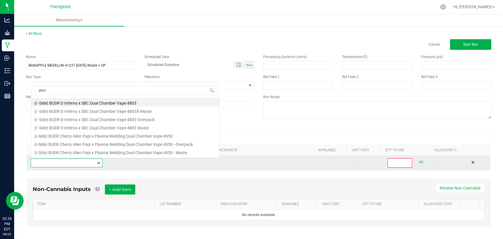
scroll to position [9, 69]
type input "abm-25-fr8"
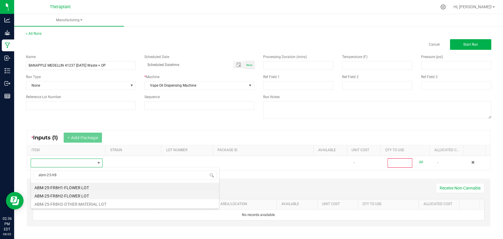
click at [72, 194] on li "ABM-25-FR8H2-FLOWER LOT" at bounding box center [125, 195] width 188 height 8
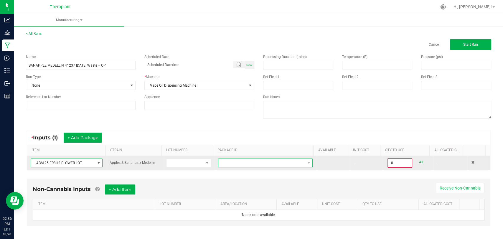
click at [221, 162] on span at bounding box center [261, 163] width 87 height 8
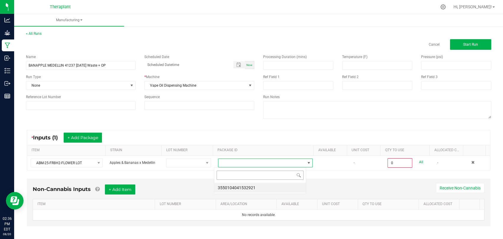
scroll to position [9, 92]
click at [226, 186] on li "3550104041532921" at bounding box center [260, 188] width 92 height 10
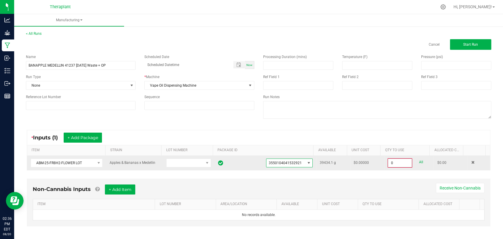
click at [395, 159] on input "0" at bounding box center [400, 163] width 24 height 8
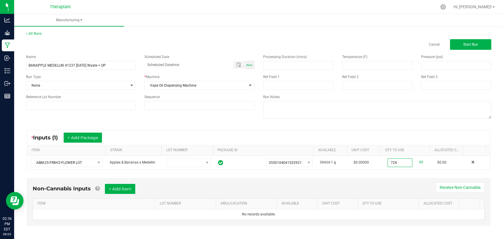
type input "724.0000 g"
click at [463, 38] on div "< All Runs Cancel Start Run" at bounding box center [258, 40] width 465 height 19
click at [463, 41] on button "Start Run" at bounding box center [470, 44] width 41 height 11
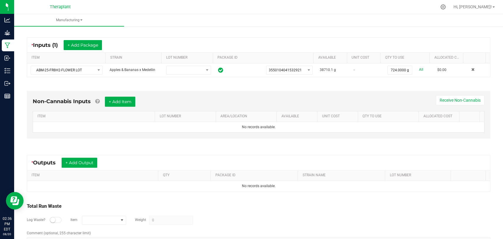
scroll to position [119, 0]
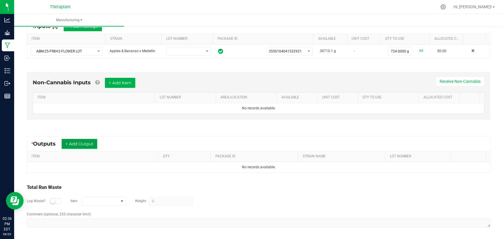
click at [64, 141] on button "+ Add Output" at bounding box center [80, 144] width 36 height 10
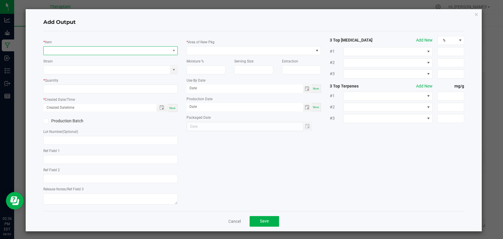
click at [97, 49] on span "NO DATA FOUND" at bounding box center [107, 51] width 126 height 8
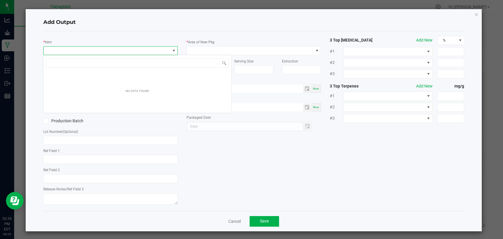
scroll to position [9, 132]
type input "41237"
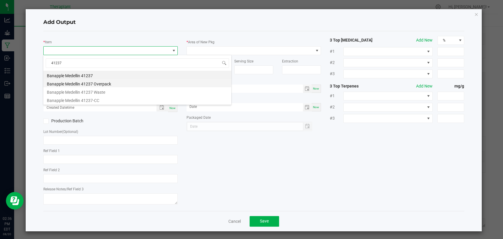
click at [98, 82] on li "Banapple Medellin 41237 Overpack" at bounding box center [137, 83] width 188 height 8
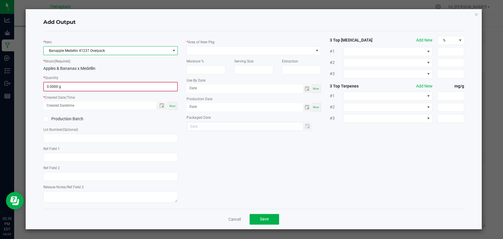
click at [97, 83] on input "0.0000 g" at bounding box center [110, 86] width 133 height 8
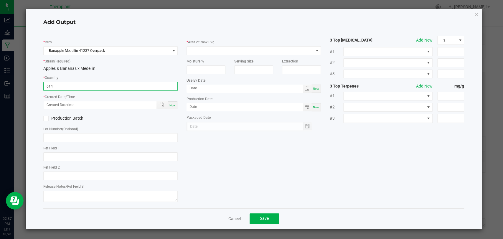
type input "614.0000 g"
click at [173, 105] on span "Now" at bounding box center [172, 105] width 6 height 3
type input "08/20/2025 2:37 PM"
type input "[DATE]"
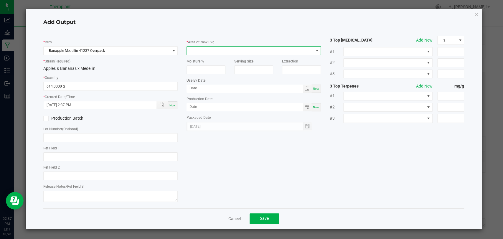
click at [191, 47] on span at bounding box center [250, 51] width 126 height 8
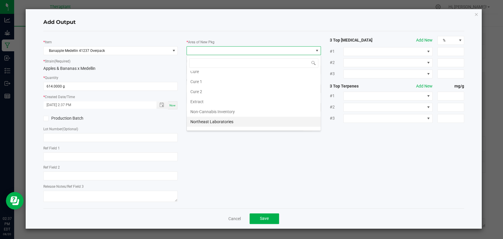
scroll to position [110, 0]
click at [203, 123] on li "Waste" at bounding box center [254, 126] width 134 height 10
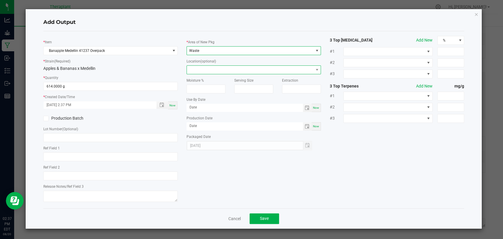
click at [204, 69] on span at bounding box center [250, 70] width 126 height 8
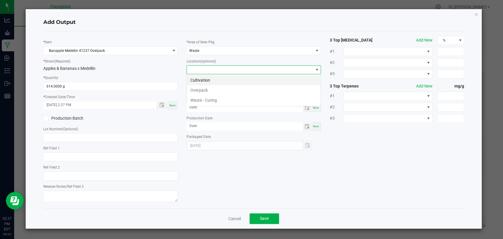
scroll to position [9, 134]
click at [204, 88] on li "Overpack" at bounding box center [254, 90] width 134 height 10
click at [270, 217] on button "Save" at bounding box center [263, 218] width 29 height 11
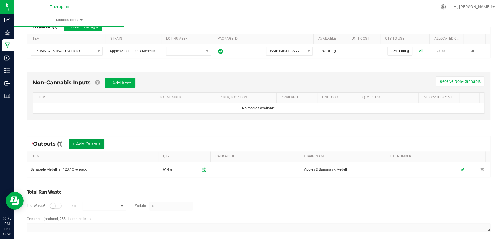
click at [103, 146] on button "+ Add Output" at bounding box center [87, 144] width 36 height 10
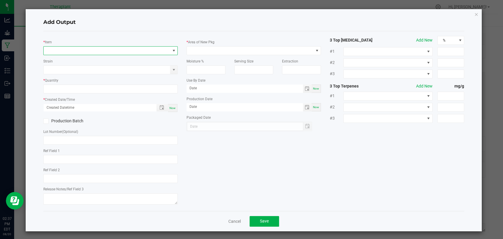
click at [107, 50] on span "NO DATA FOUND" at bounding box center [107, 51] width 126 height 8
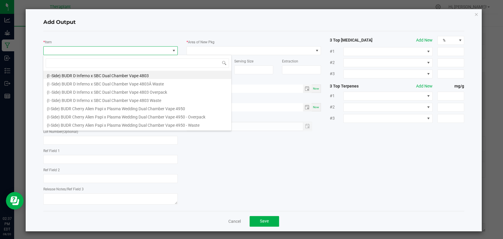
scroll to position [9, 132]
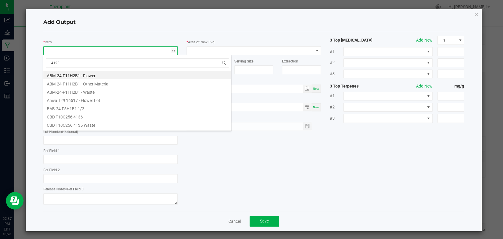
type input "41237"
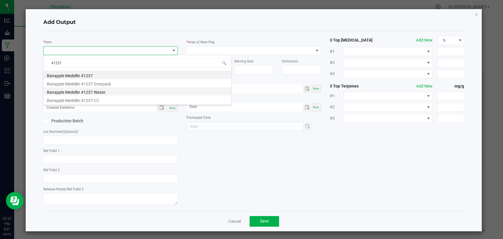
click at [97, 89] on li "Banapple Medellin 41237 Waste" at bounding box center [137, 91] width 188 height 8
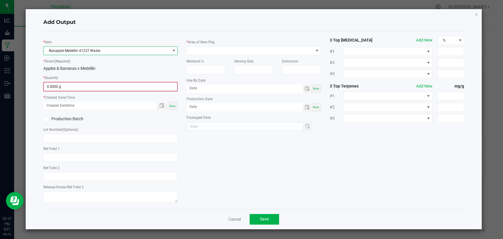
click at [93, 87] on input "0.0000 g" at bounding box center [110, 86] width 133 height 8
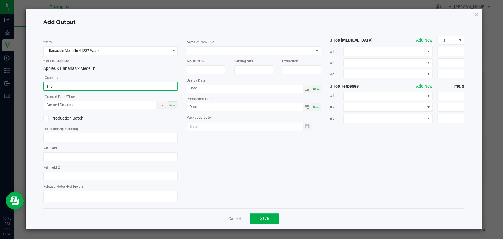
type input "110.0000 g"
click at [173, 105] on span "Now" at bounding box center [172, 105] width 6 height 3
type input "08/20/2025 2:37 PM"
type input "[DATE]"
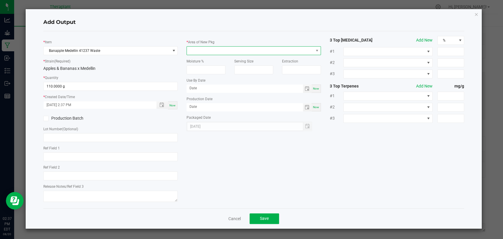
click at [201, 50] on span at bounding box center [250, 51] width 126 height 8
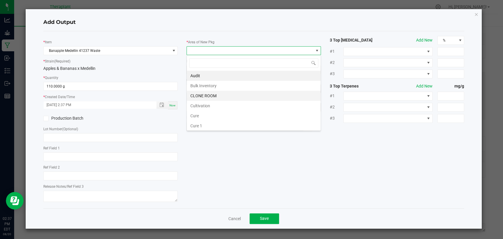
scroll to position [110, 0]
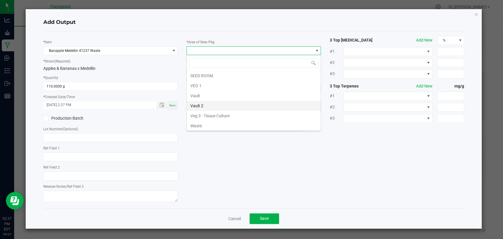
click at [206, 102] on li "Vault 2" at bounding box center [254, 106] width 134 height 10
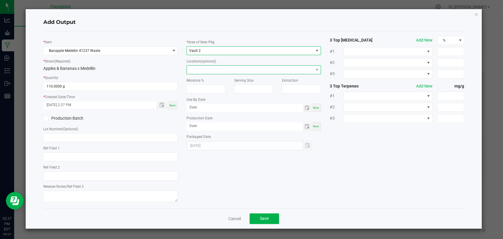
click at [206, 68] on span at bounding box center [250, 70] width 126 height 8
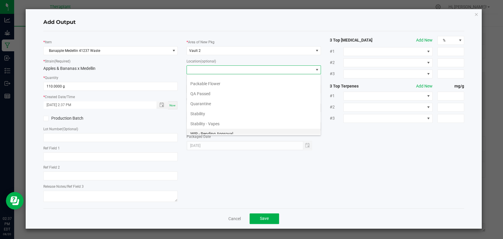
scroll to position [40, 0]
click at [206, 128] on li "Waste Cabinet" at bounding box center [254, 130] width 134 height 10
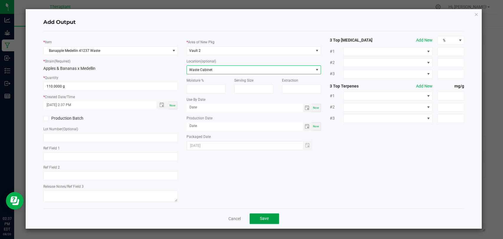
click at [262, 217] on span "Save" at bounding box center [264, 218] width 9 height 5
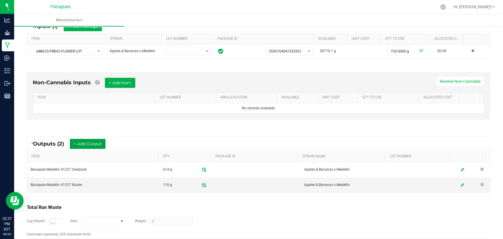
scroll to position [0, 0]
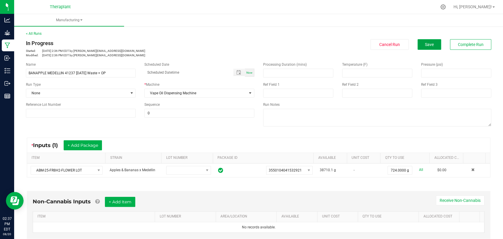
click at [422, 47] on button "Save" at bounding box center [429, 44] width 24 height 11
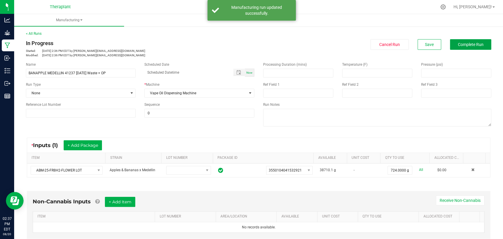
click at [464, 45] on span "Complete Run" at bounding box center [471, 44] width 26 height 5
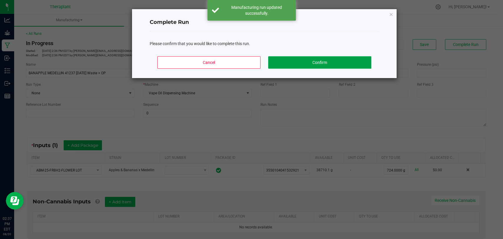
click at [276, 64] on button "Confirm" at bounding box center [319, 62] width 103 height 12
